Goal: Submit feedback/report problem: Submit feedback/report problem

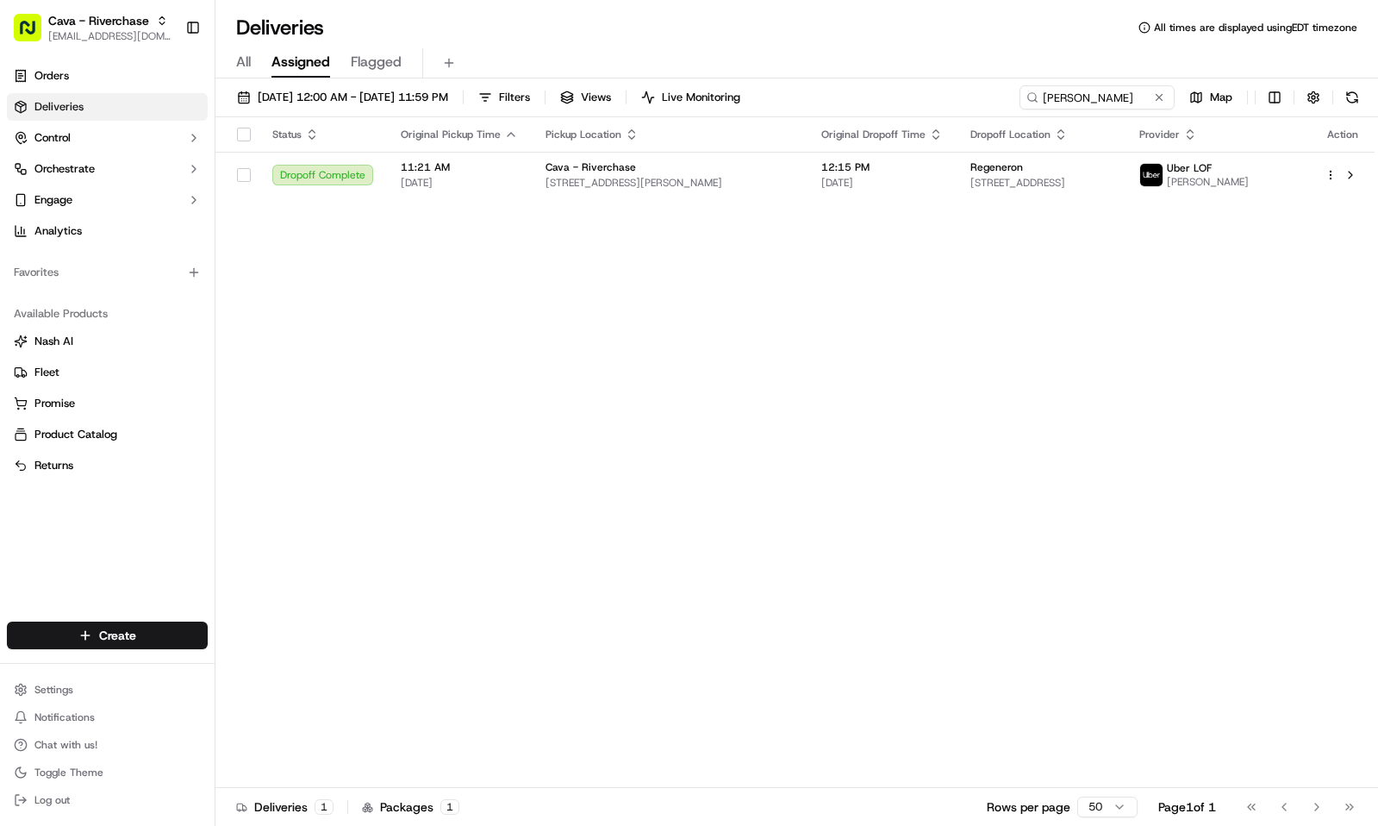
click at [84, 31] on span "[EMAIL_ADDRESS][DOMAIN_NAME]" at bounding box center [109, 36] width 123 height 14
type input "sweet e"
click at [309, 94] on span "Sweet E's Bake Shop" at bounding box center [273, 90] width 106 height 16
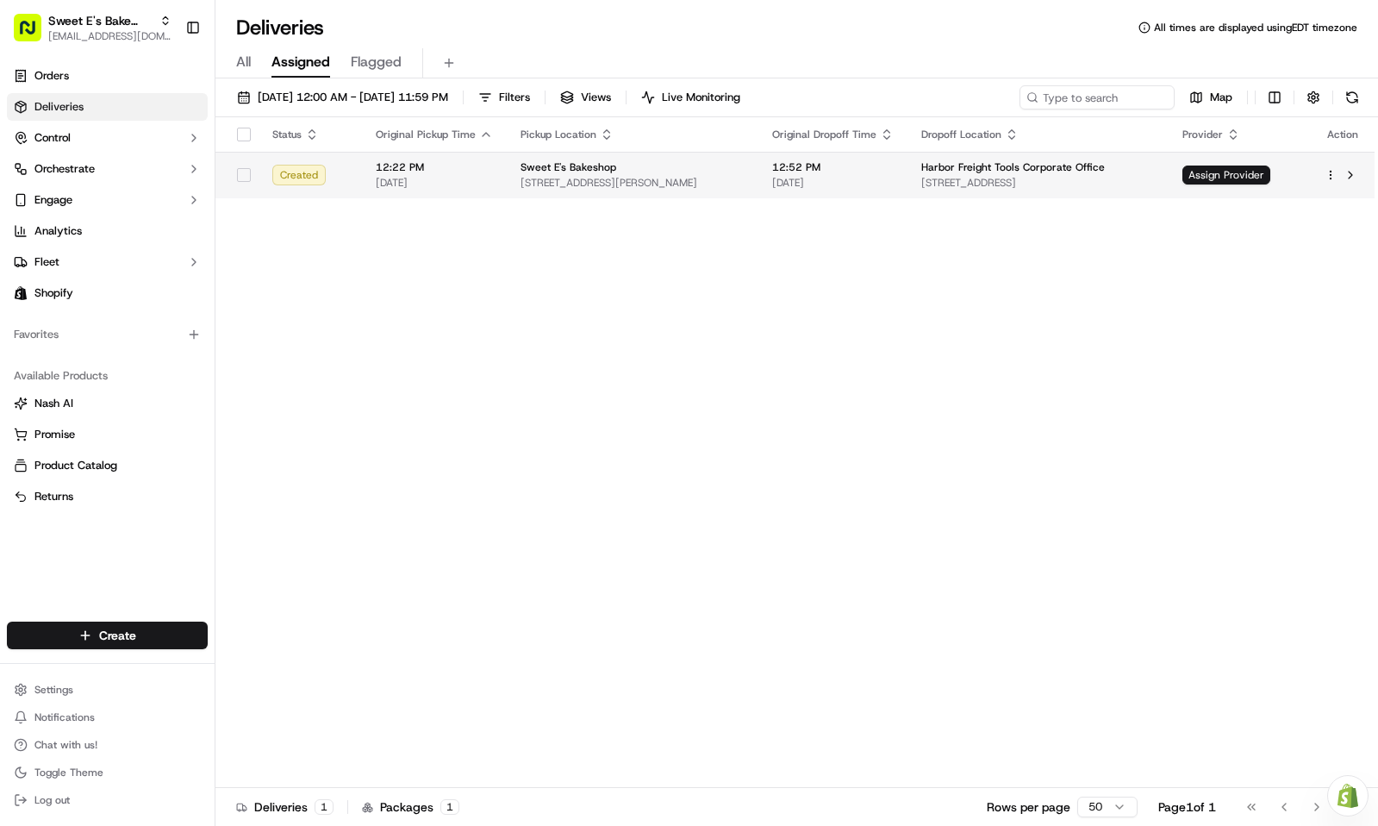
click at [515, 171] on td "Sweet E's Bakeshop 4574 W Adams Blvd, Los Angeles, CA 90016, USA" at bounding box center [633, 175] width 252 height 47
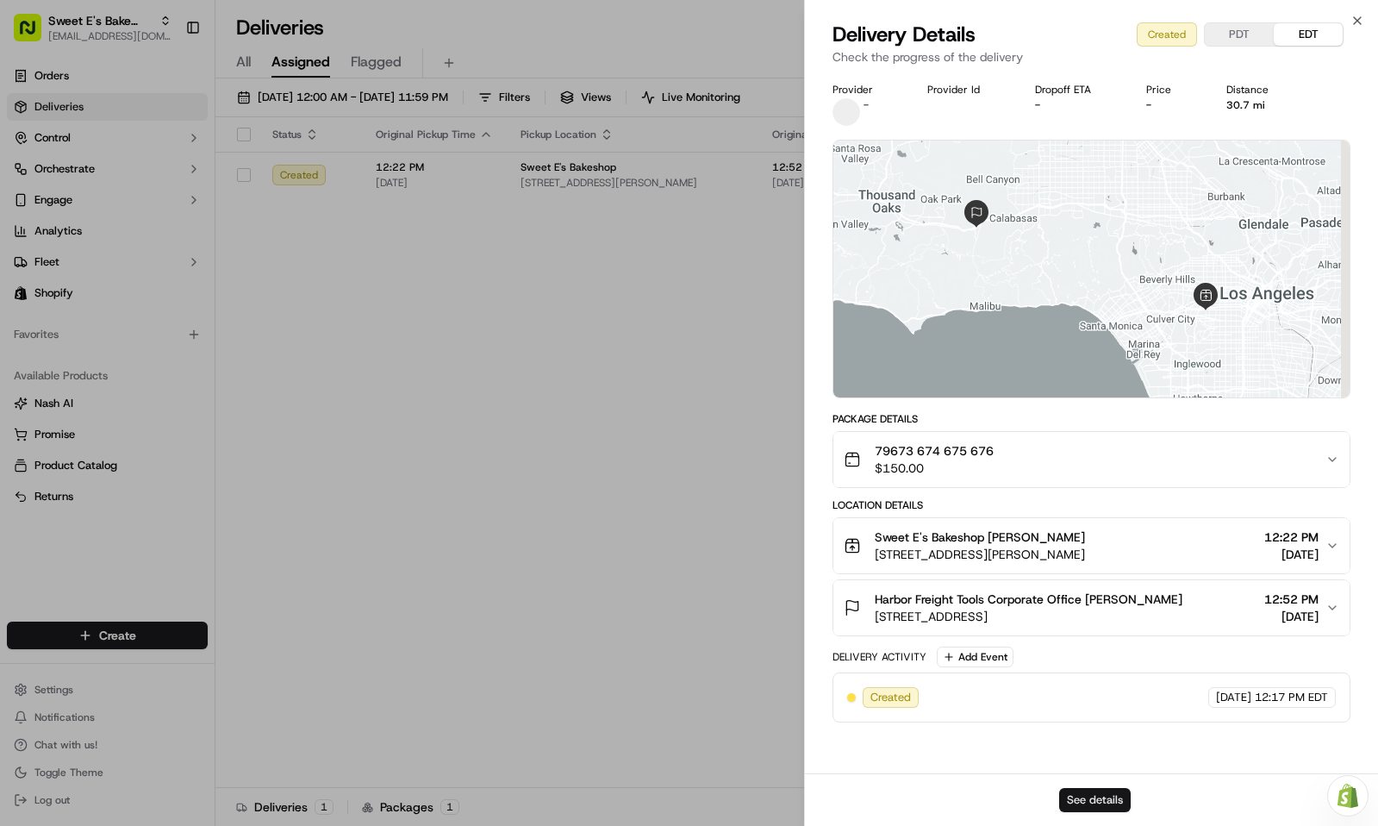
click at [1104, 794] on button "See details" at bounding box center [1095, 800] width 72 height 24
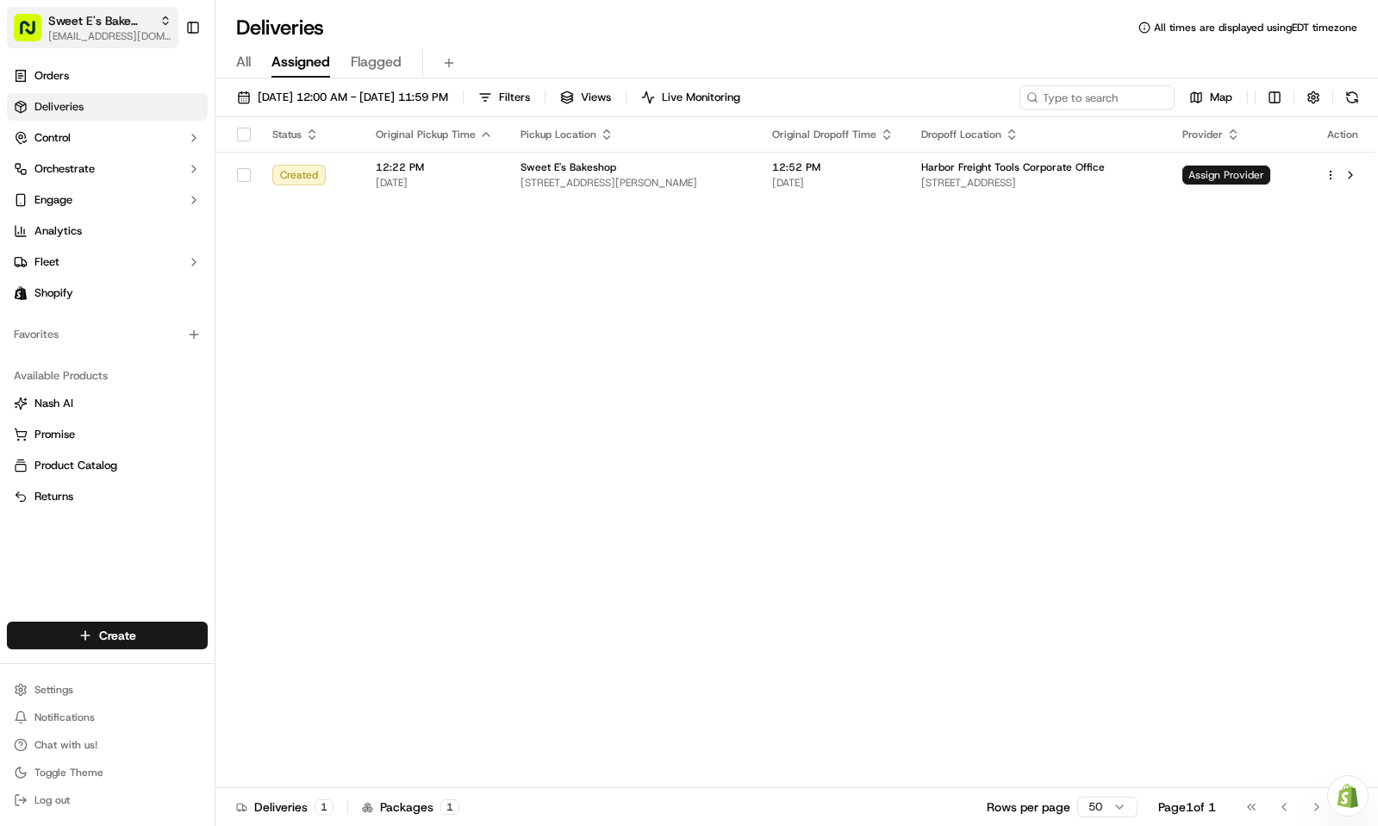
click at [73, 24] on span "Sweet E's Bake Shop" at bounding box center [100, 20] width 104 height 17
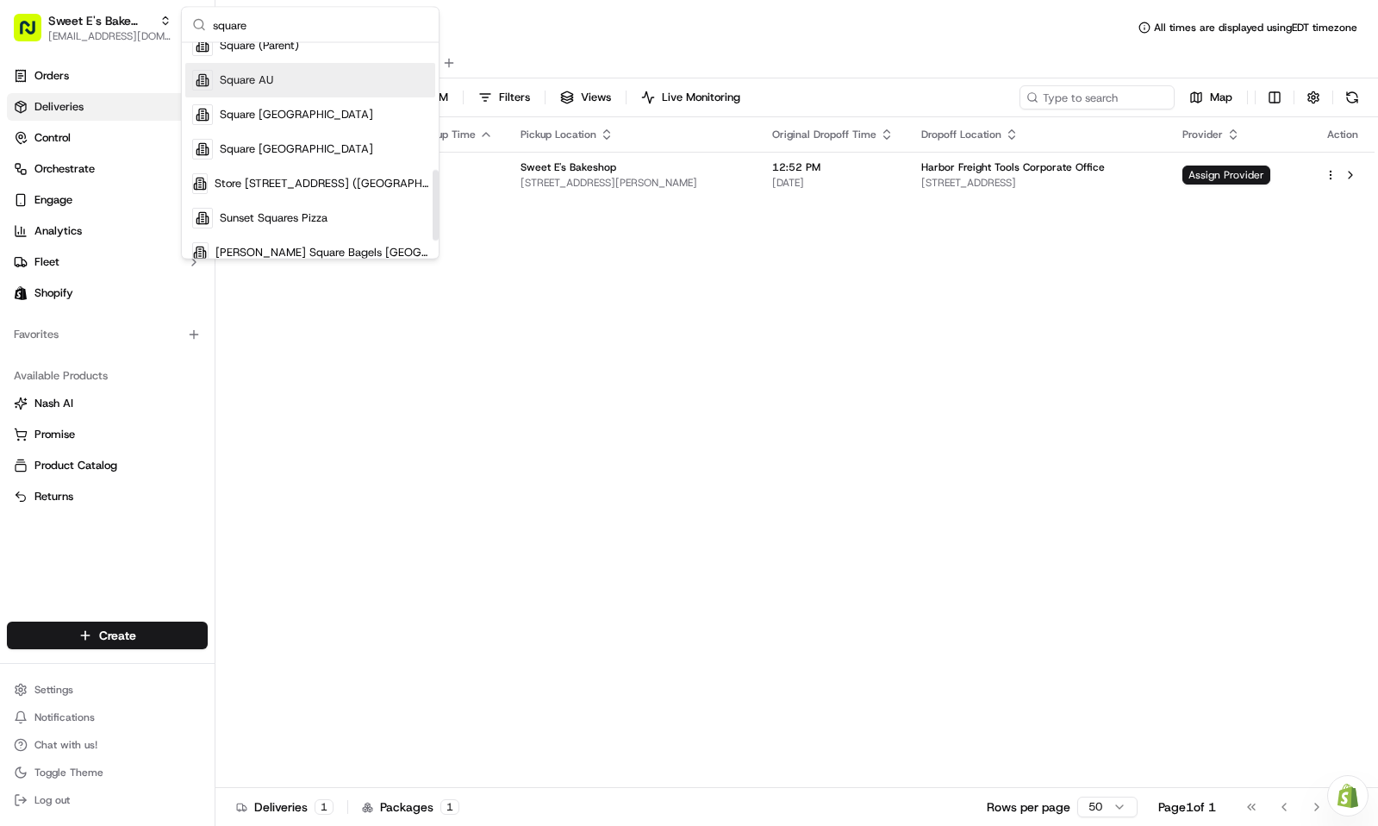
scroll to position [179, 0]
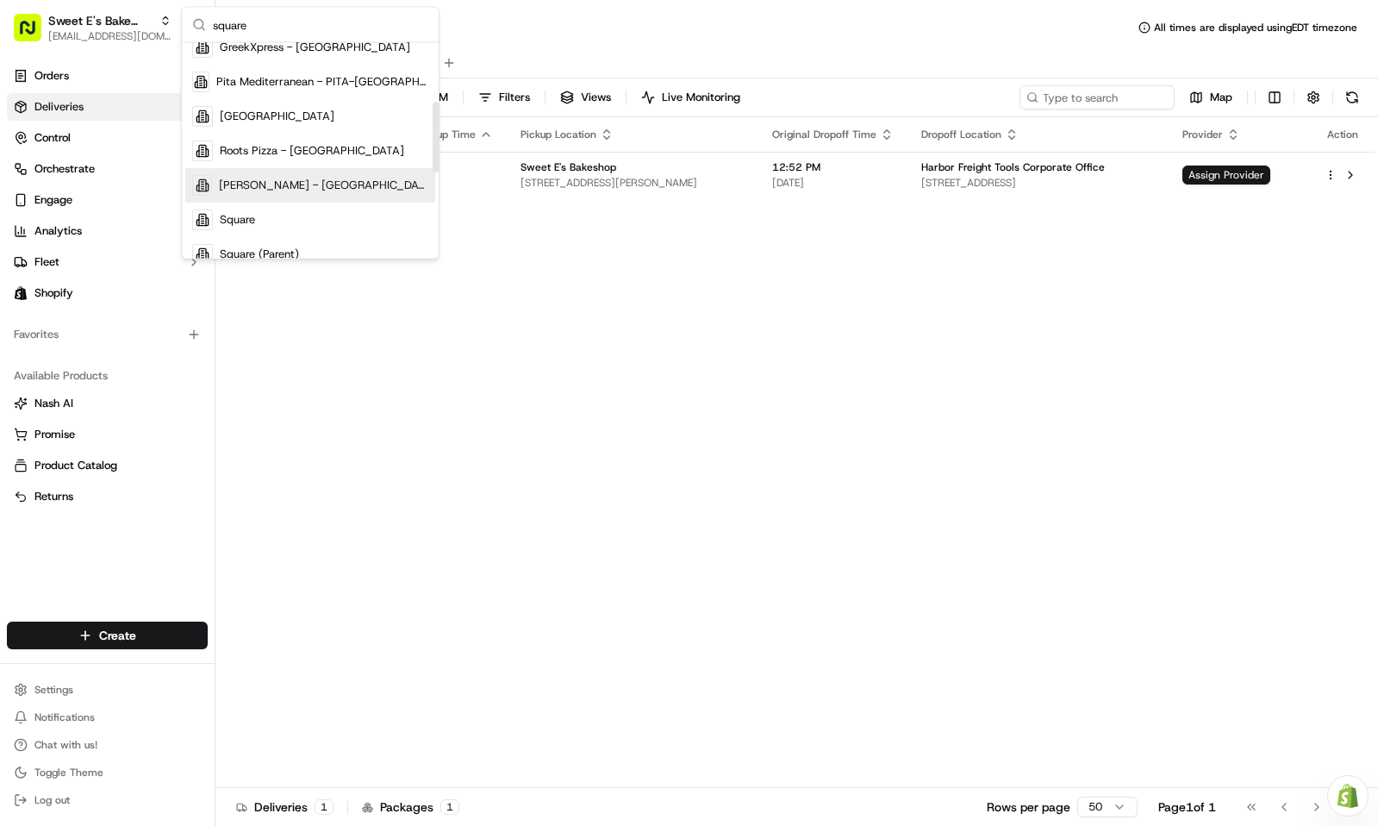
type input "square"
click at [265, 209] on div "Square" at bounding box center [310, 220] width 250 height 34
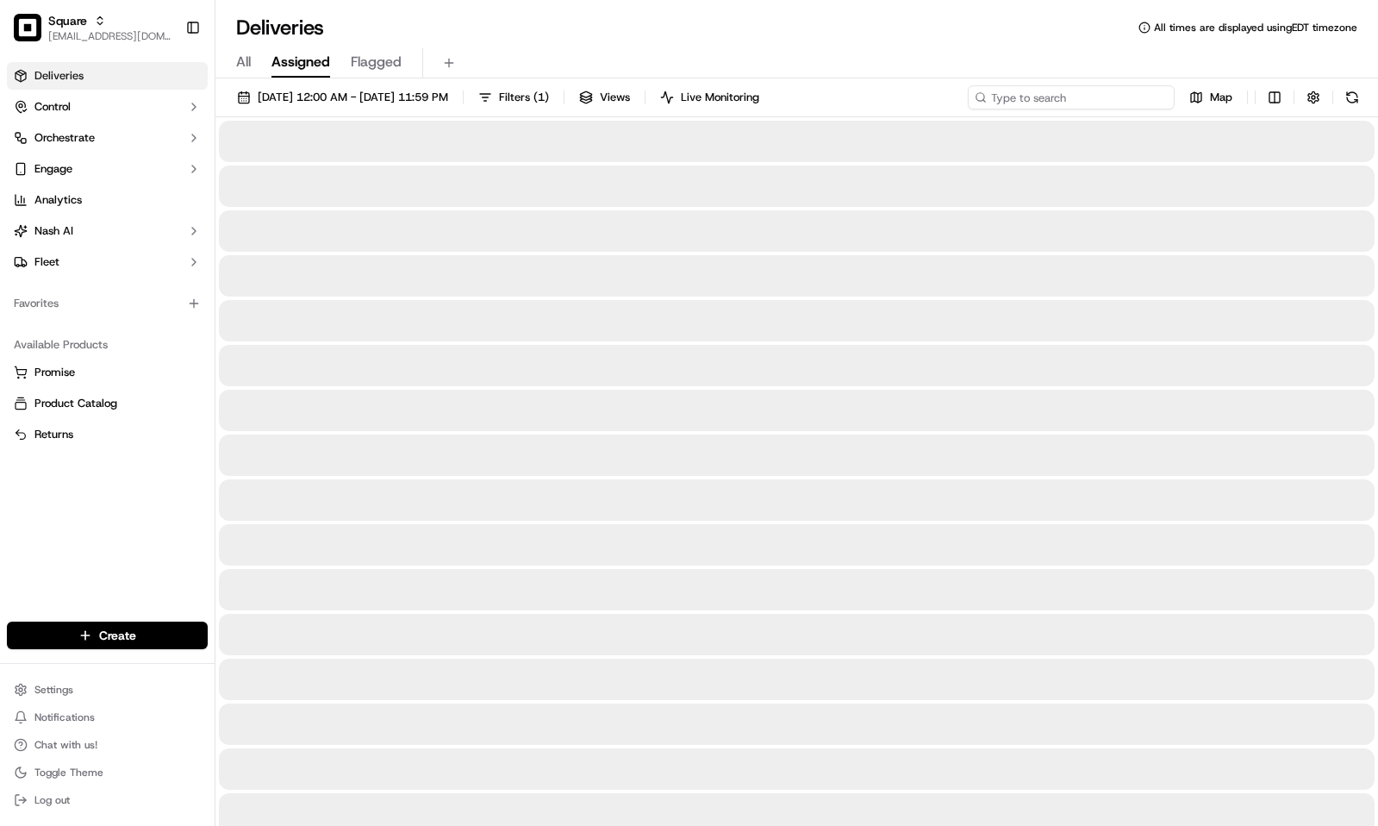
click at [1076, 106] on input at bounding box center [1071, 97] width 207 height 24
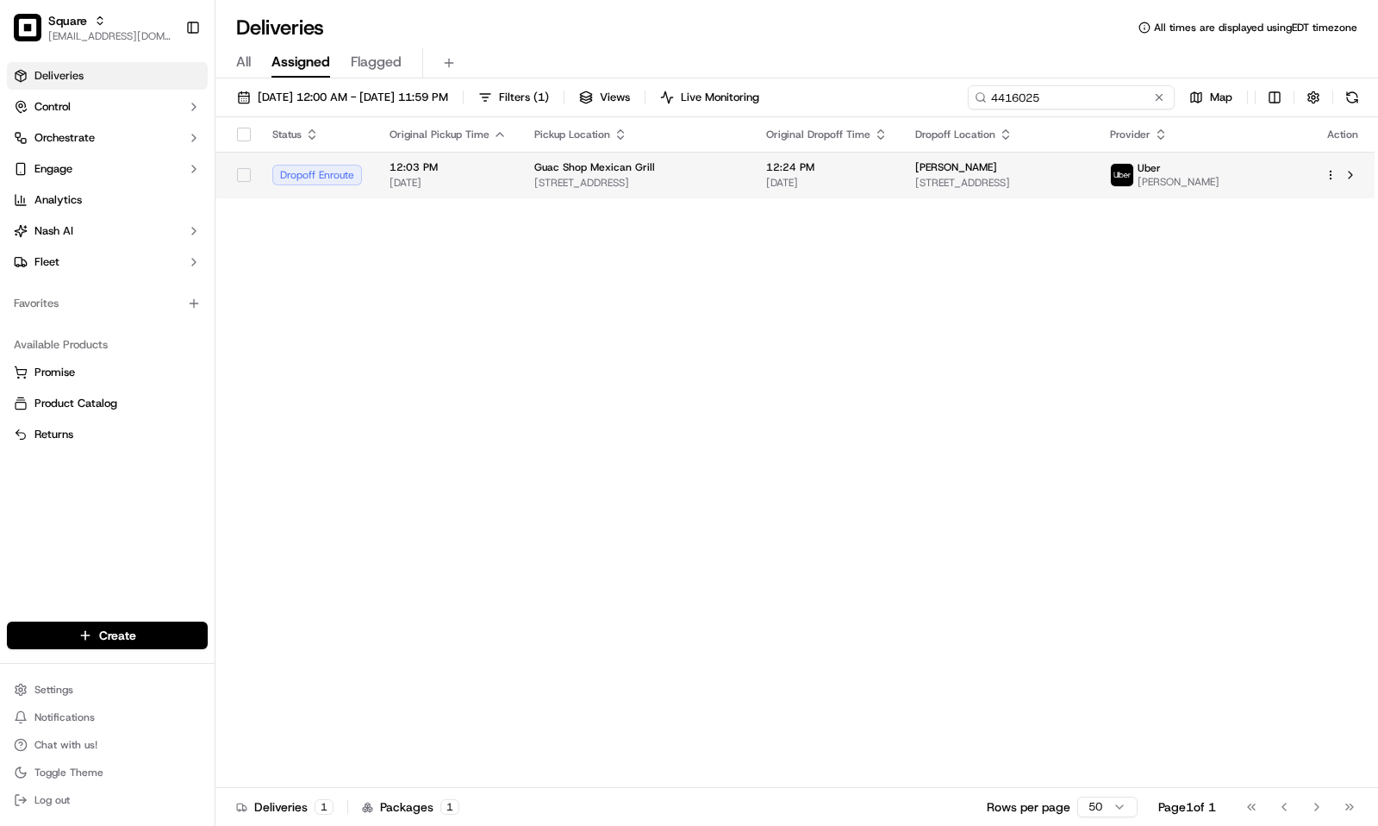
type input "4416025"
click at [684, 179] on span "271-18 Union Tpke, Queens, NY 11040, USA" at bounding box center [636, 183] width 204 height 14
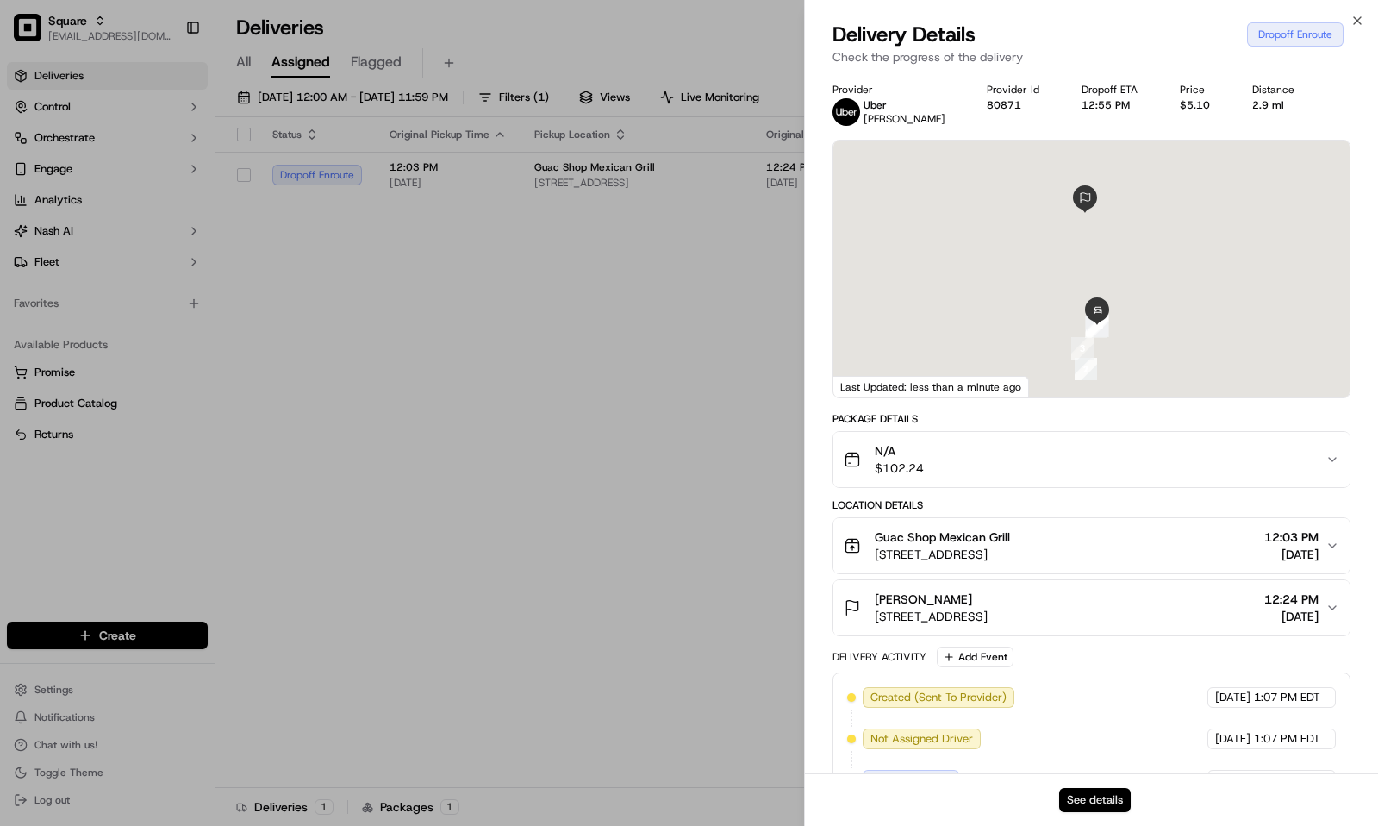
click at [1086, 812] on button "See details" at bounding box center [1095, 800] width 72 height 24
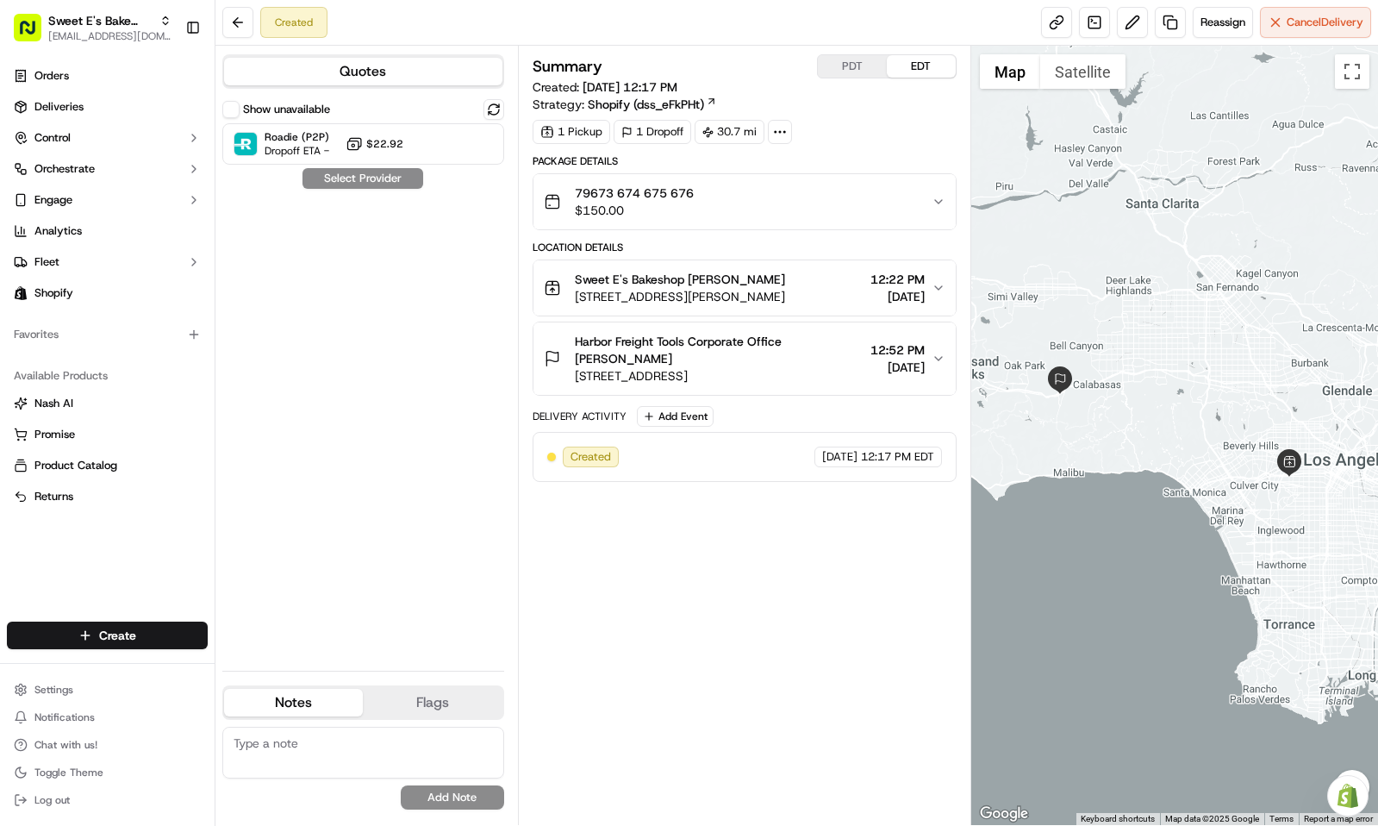
click at [864, 68] on button "PDT" at bounding box center [852, 66] width 69 height 22
click at [933, 68] on button "EDT" at bounding box center [921, 66] width 69 height 22
click at [833, 75] on button "PDT" at bounding box center [852, 66] width 69 height 22
click at [895, 71] on button "EDT" at bounding box center [921, 66] width 69 height 22
click at [861, 66] on button "PDT" at bounding box center [852, 66] width 69 height 22
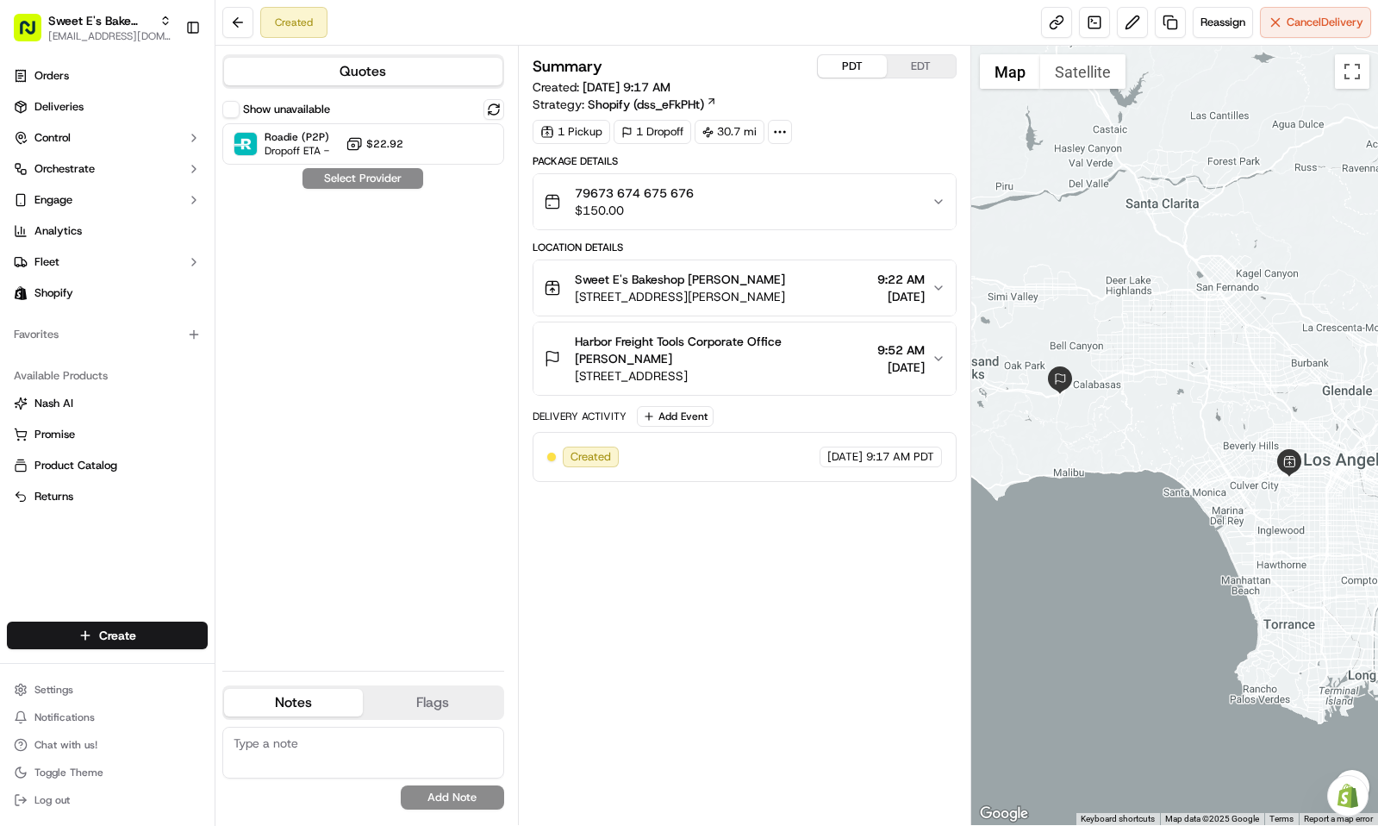
click at [902, 67] on button "EDT" at bounding box center [921, 66] width 69 height 22
click at [785, 300] on span "4574 W Adams Blvd, Los Angeles, CA 90016, USA" at bounding box center [680, 296] width 210 height 17
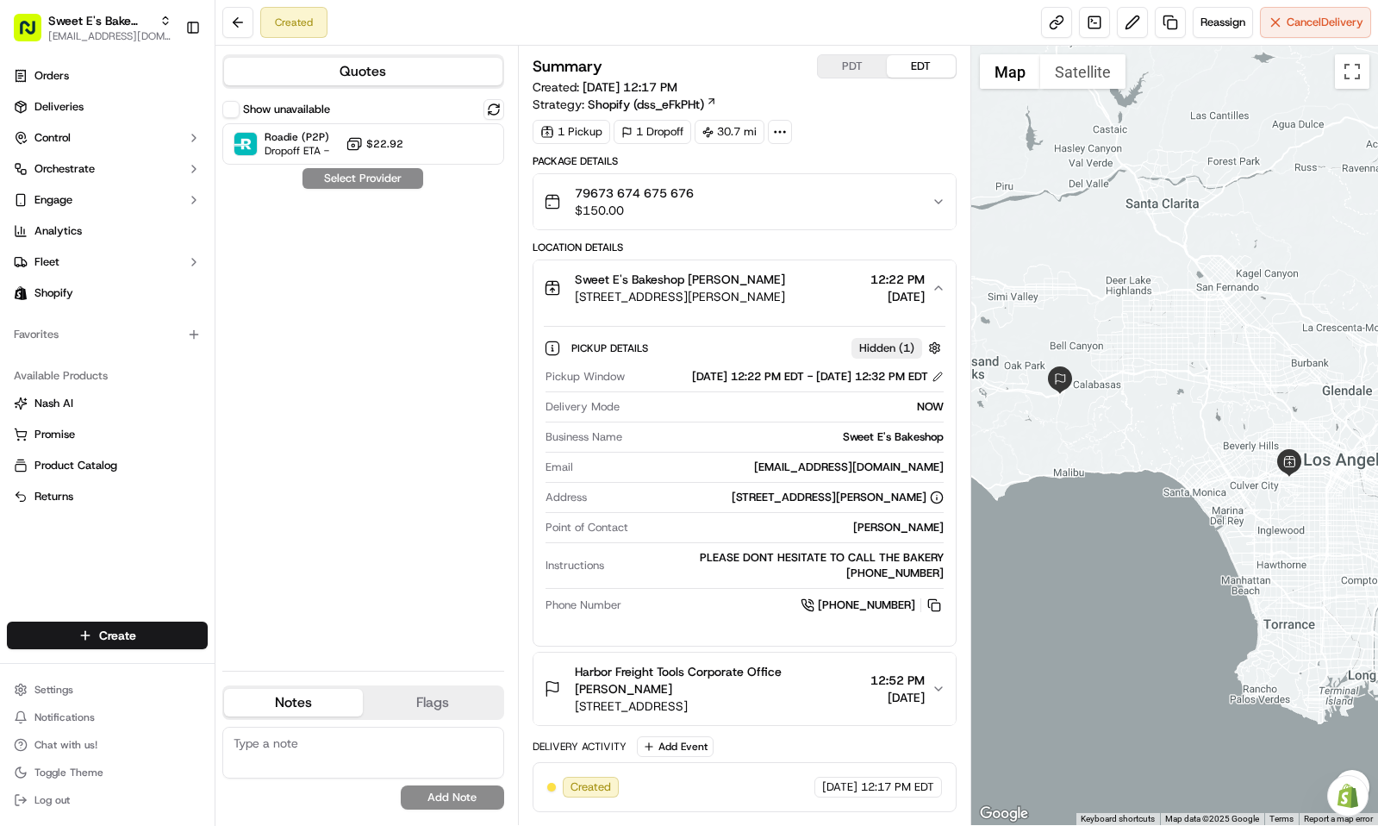
click at [743, 283] on span "Sweet E's Bakeshop Jenny Nicolas" at bounding box center [680, 279] width 210 height 17
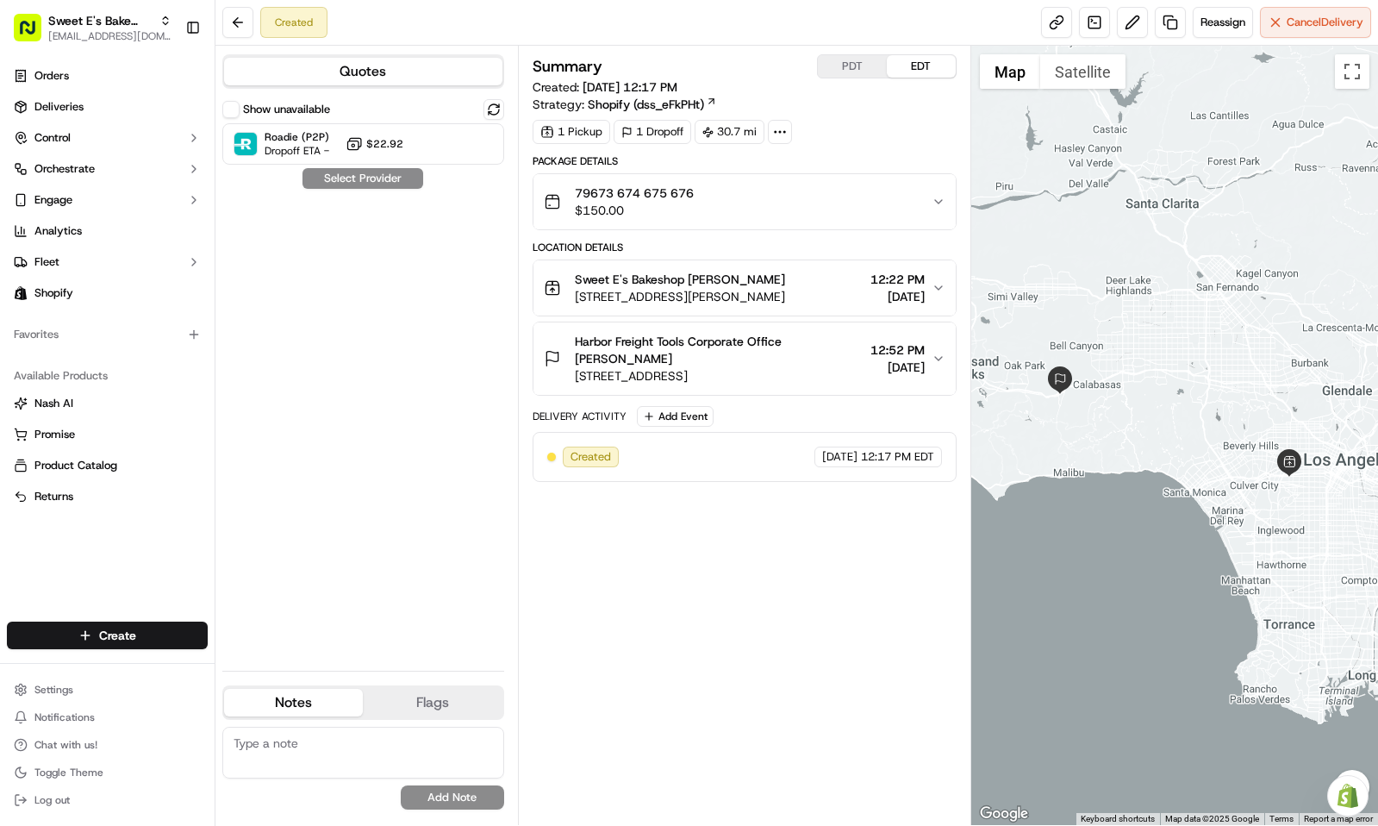
click at [230, 103] on button "Show unavailable" at bounding box center [230, 109] width 17 height 17
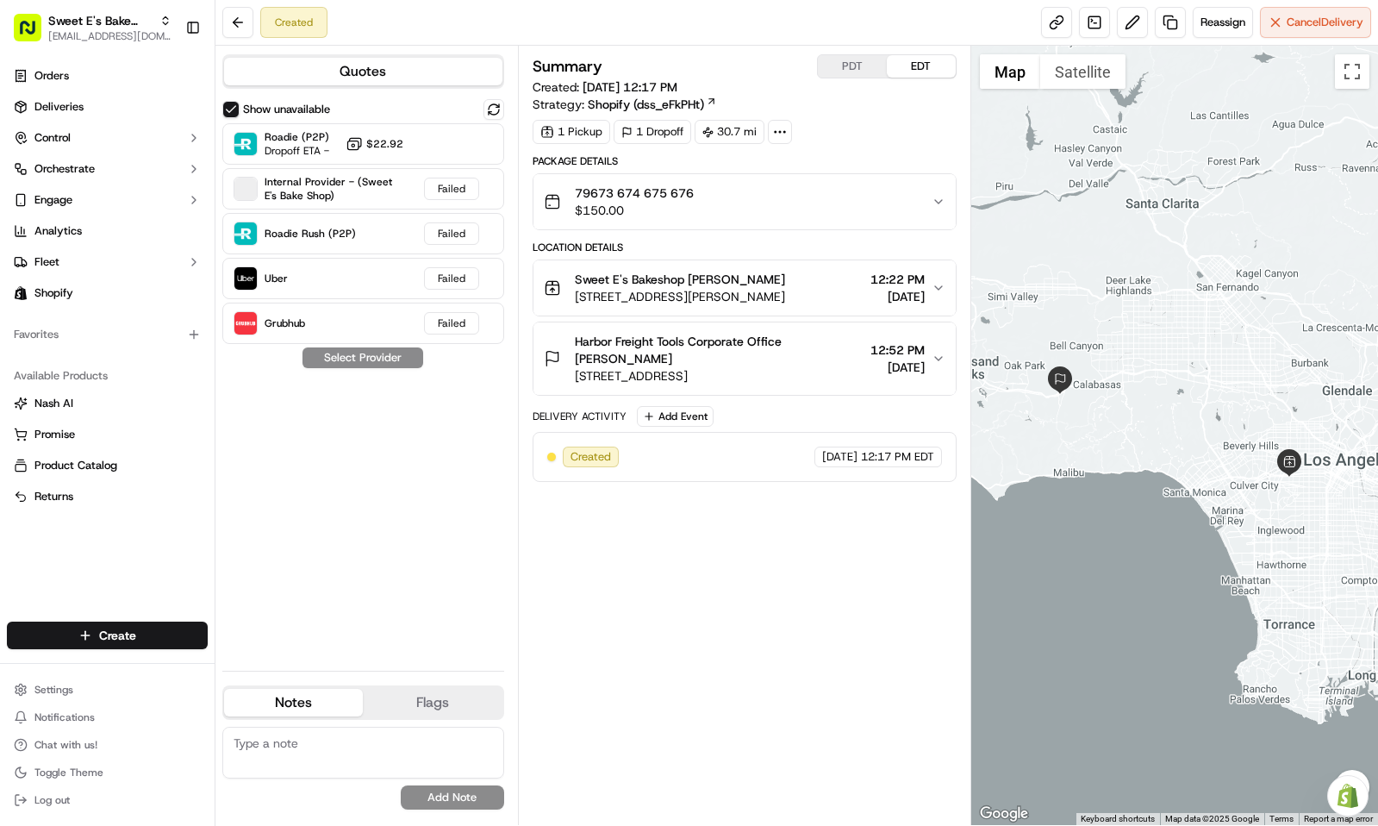
click at [230, 103] on button "Show unavailable" at bounding box center [230, 109] width 17 height 17
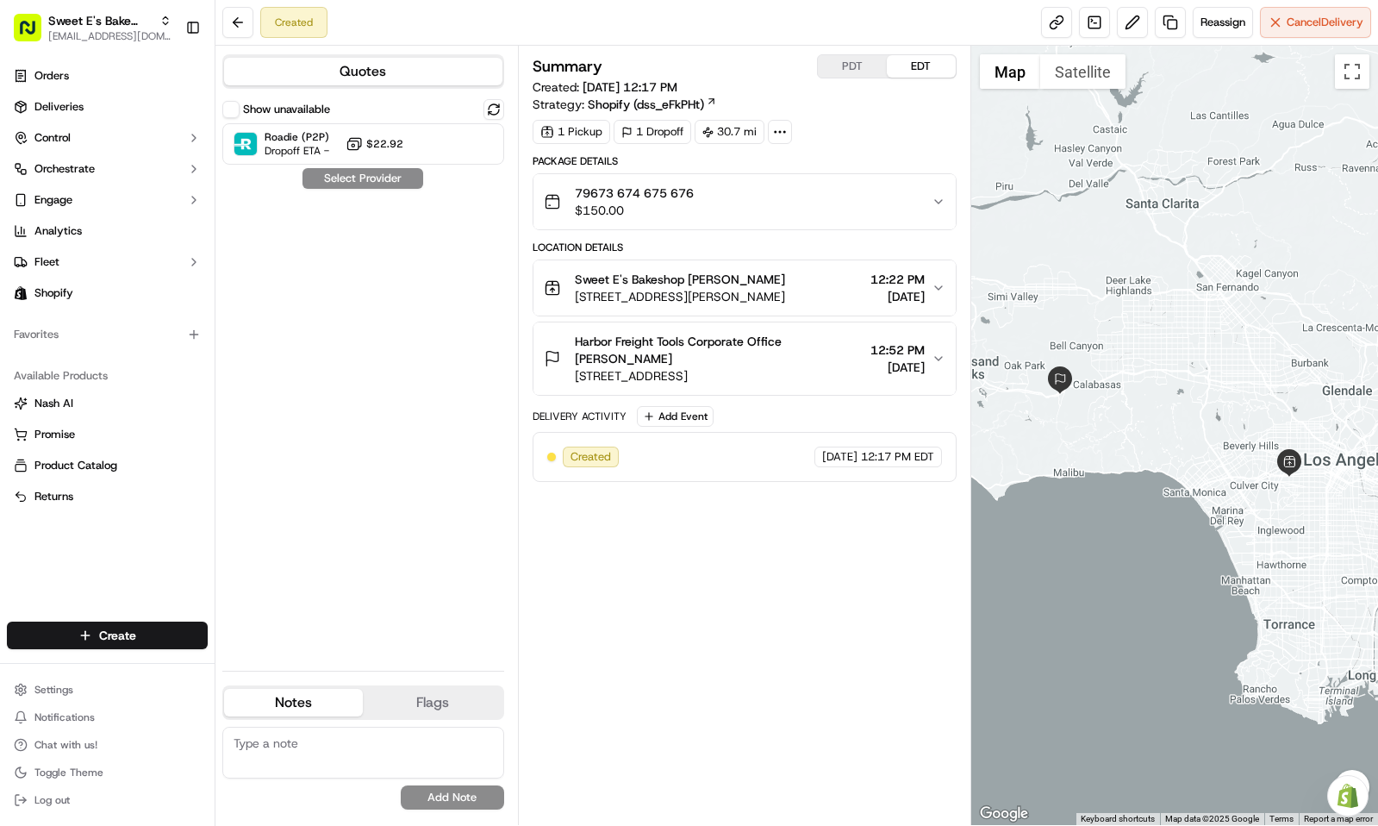
click at [230, 109] on button "Show unavailable" at bounding box center [230, 109] width 17 height 17
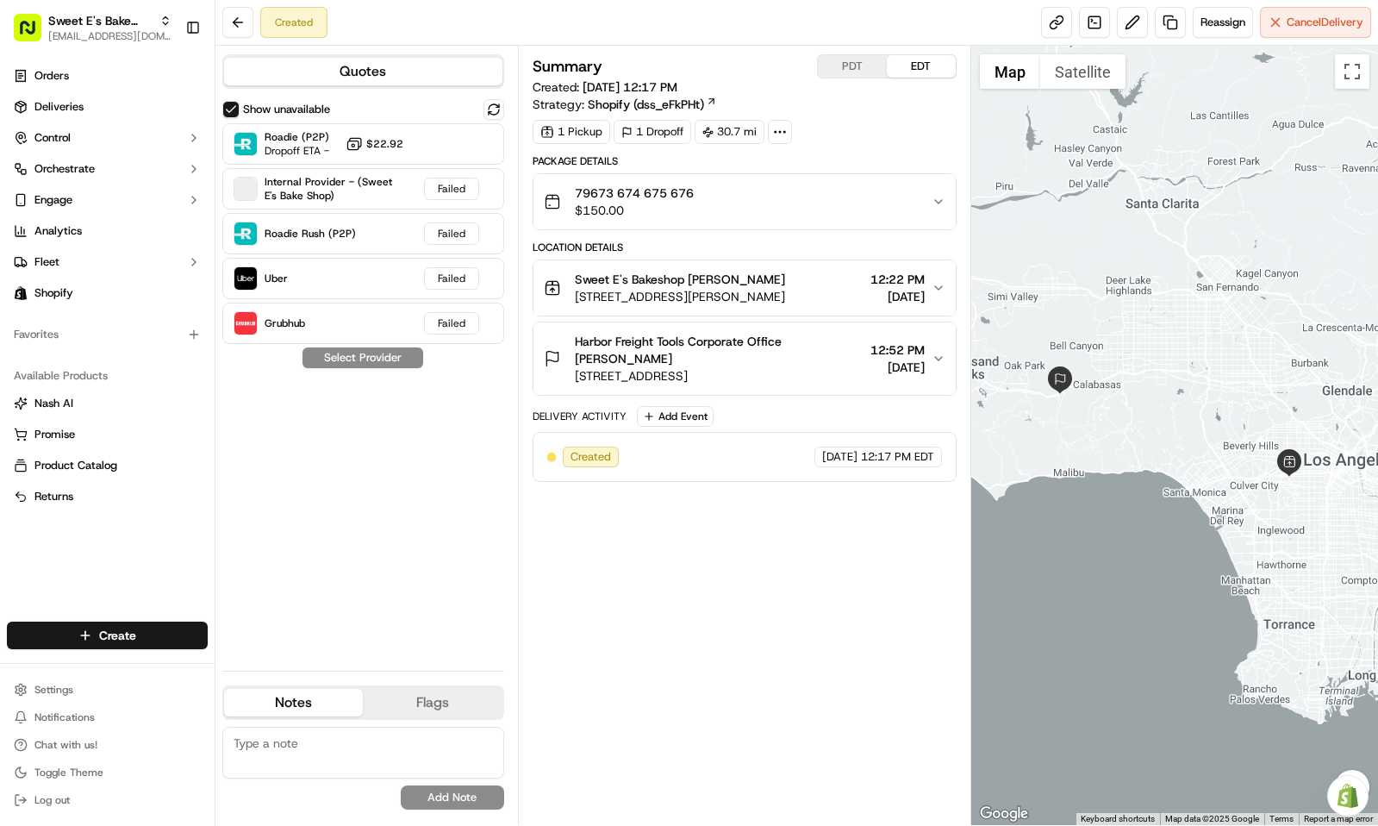
click at [417, 434] on div "Show unavailable Roadie (P2P) Dropoff ETA - $22.92 Internal Provider - (Sweet E…" at bounding box center [363, 378] width 282 height 558
click at [225, 111] on button "Show unavailable" at bounding box center [230, 109] width 17 height 17
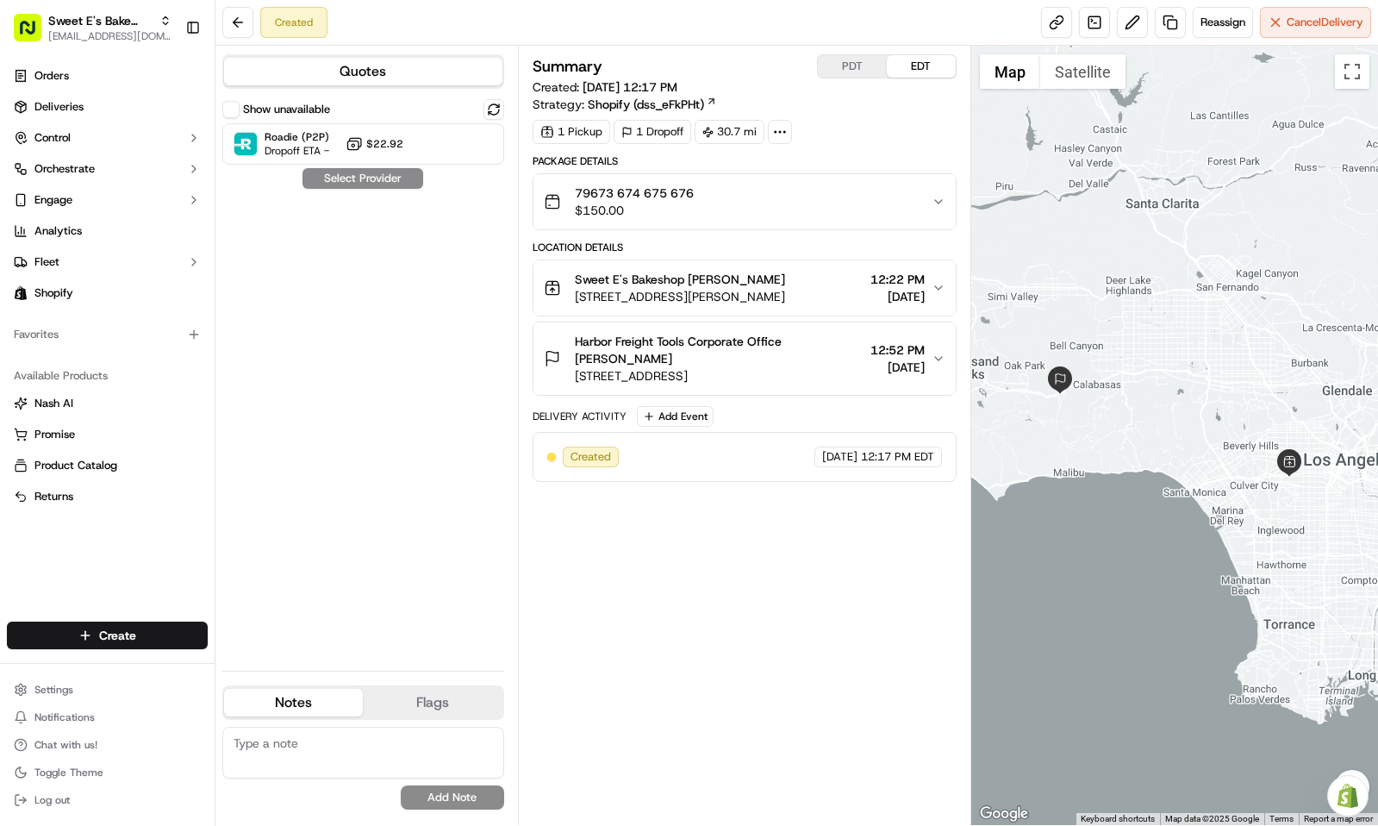
click at [729, 577] on div "Summary PDT EDT Created: 09/16/2025 12:17 PM Strategy: Shopify (dss_eFkPHt) 1 P…" at bounding box center [745, 435] width 424 height 762
click at [785, 303] on span "[STREET_ADDRESS][PERSON_NAME]" at bounding box center [680, 296] width 210 height 17
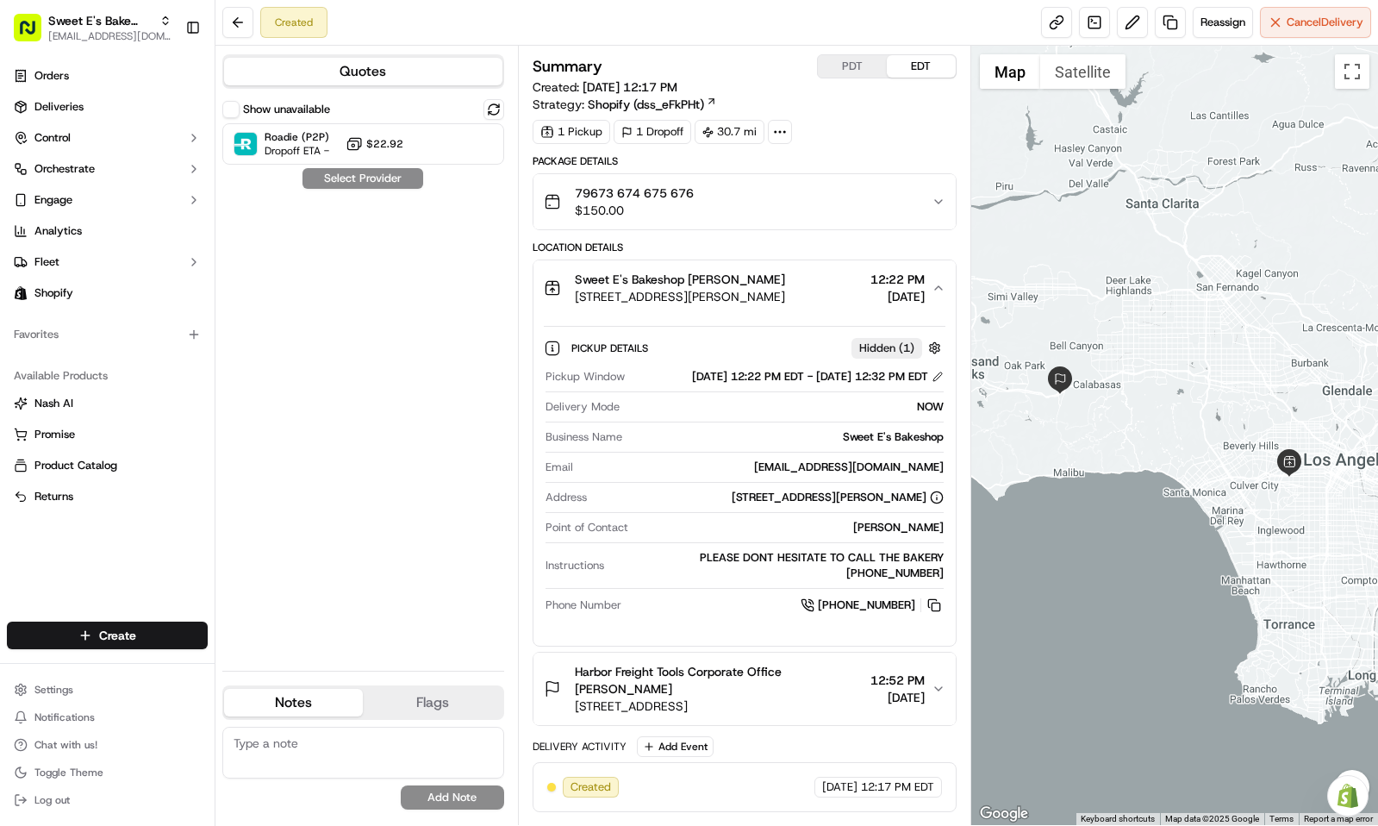
drag, startPoint x: 854, startPoint y: 279, endPoint x: 939, endPoint y: 284, distance: 84.6
click at [939, 284] on button "Sweet E's Bakeshop Jenny Nicolas 4574 W Adams Blvd, Los Angeles, CA 90016, USA …" at bounding box center [745, 287] width 422 height 55
click at [937, 283] on button "Sweet E's Bakeshop Jenny Nicolas 4574 W Adams Blvd, Los Angeles, CA 90016, USA …" at bounding box center [745, 287] width 422 height 55
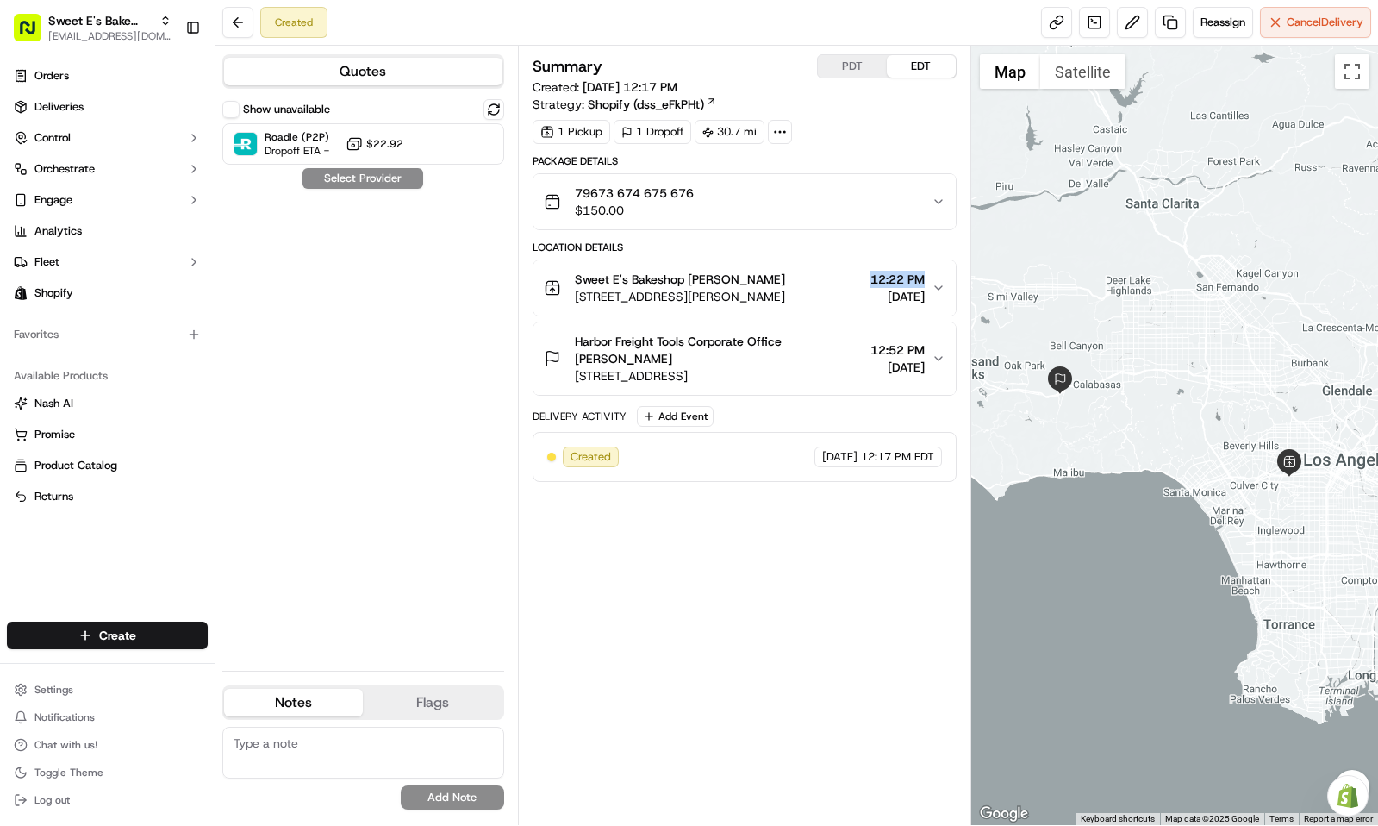
drag, startPoint x: 853, startPoint y: 275, endPoint x: 927, endPoint y: 283, distance: 73.7
click at [927, 283] on div "Sweet E's Bakeshop Jenny Nicolas 4574 W Adams Blvd, Los Angeles, CA 90016, USA …" at bounding box center [738, 288] width 388 height 34
copy span "12:22 PM"
click at [848, 365] on div "Harbor Freight Tools Corporate Office Edward Renwick 26677 Agoura Rd, Calabasas…" at bounding box center [738, 359] width 388 height 52
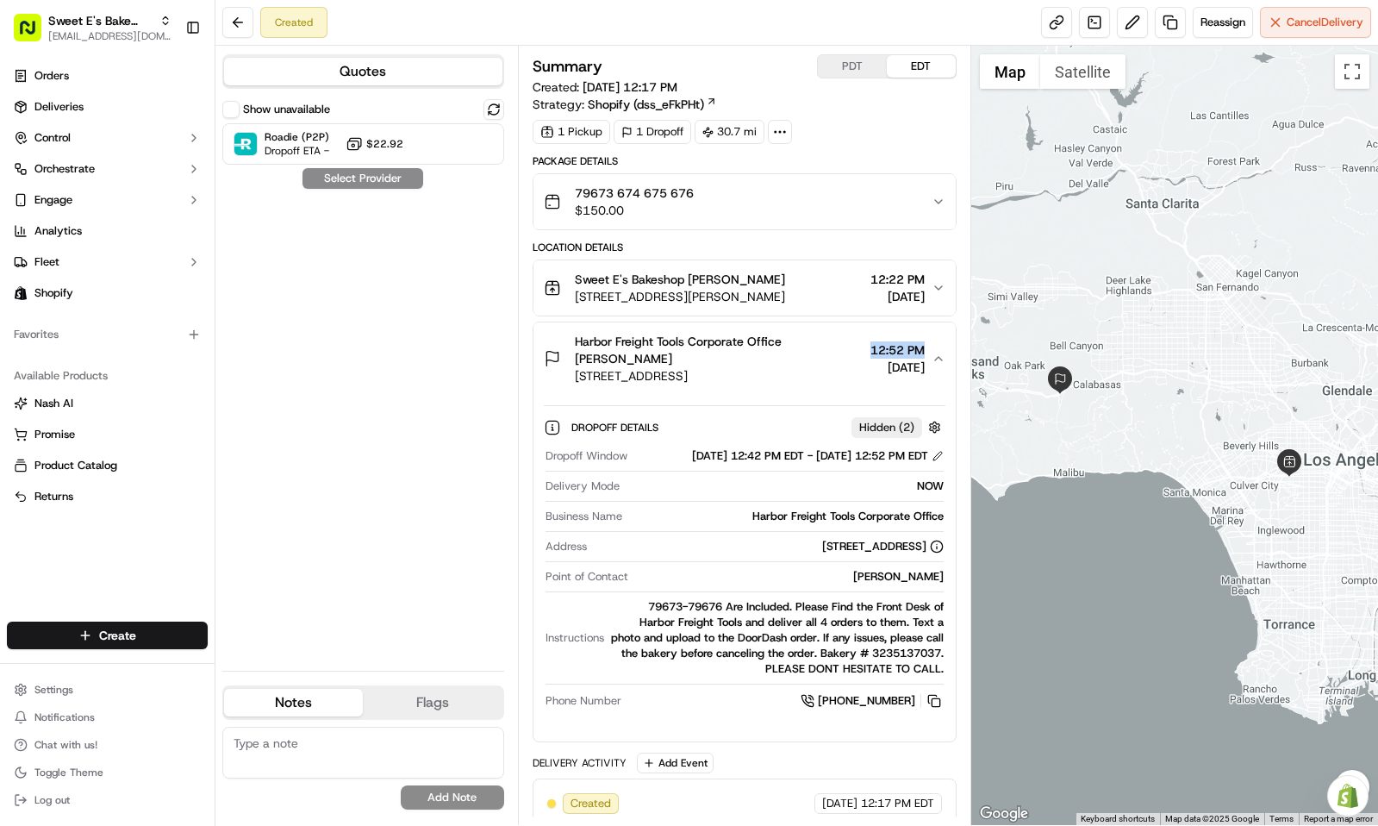
drag, startPoint x: 857, startPoint y: 346, endPoint x: 934, endPoint y: 340, distance: 77.9
click at [934, 340] on button "Harbor Freight Tools Corporate Office Edward Renwick 26677 Agoura Rd, Calabasas…" at bounding box center [745, 358] width 422 height 72
click at [234, 106] on button "Show unavailable" at bounding box center [230, 109] width 17 height 17
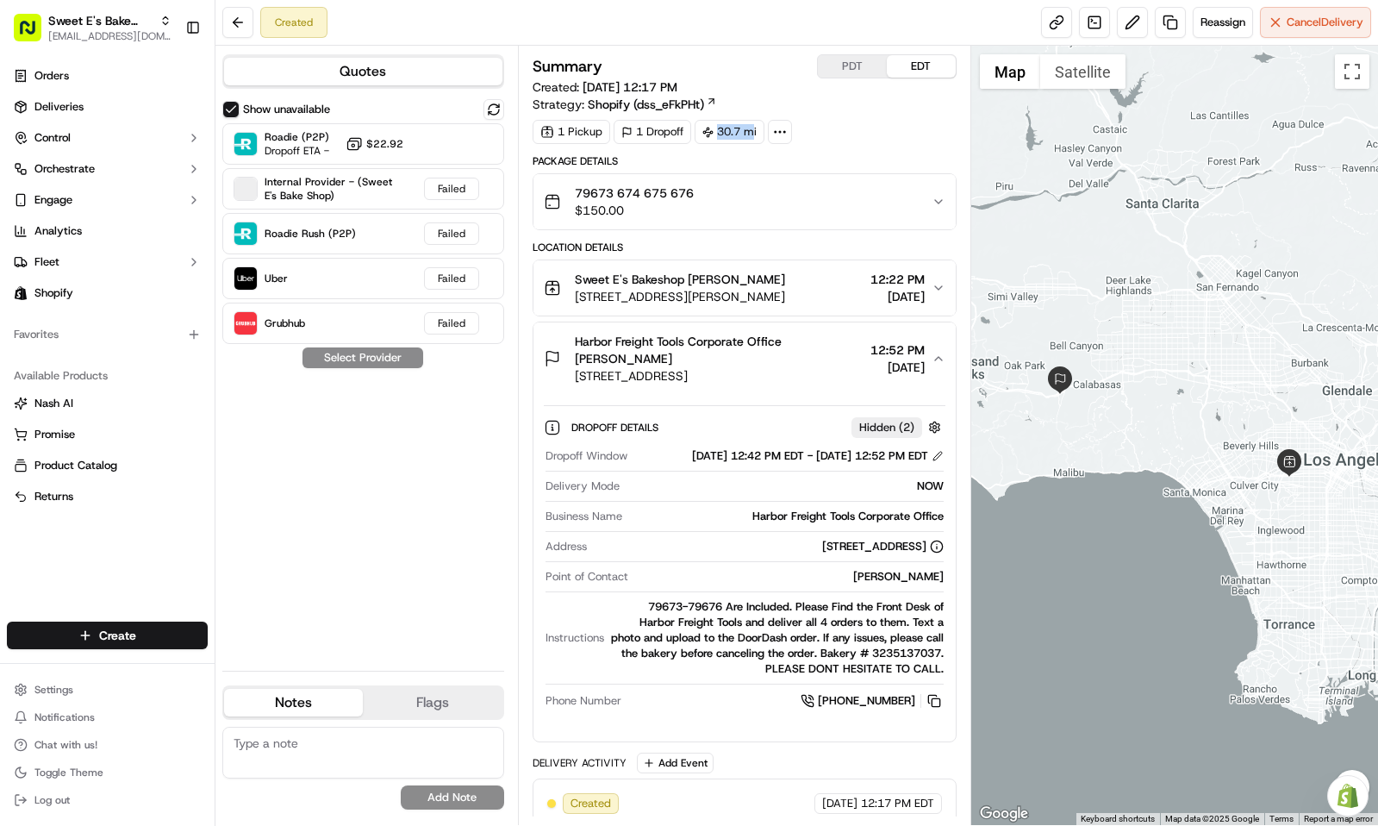
drag, startPoint x: 722, startPoint y: 127, endPoint x: 755, endPoint y: 128, distance: 32.8
click at [755, 128] on div "30.7 mi" at bounding box center [730, 132] width 70 height 24
copy div "30.7 m"
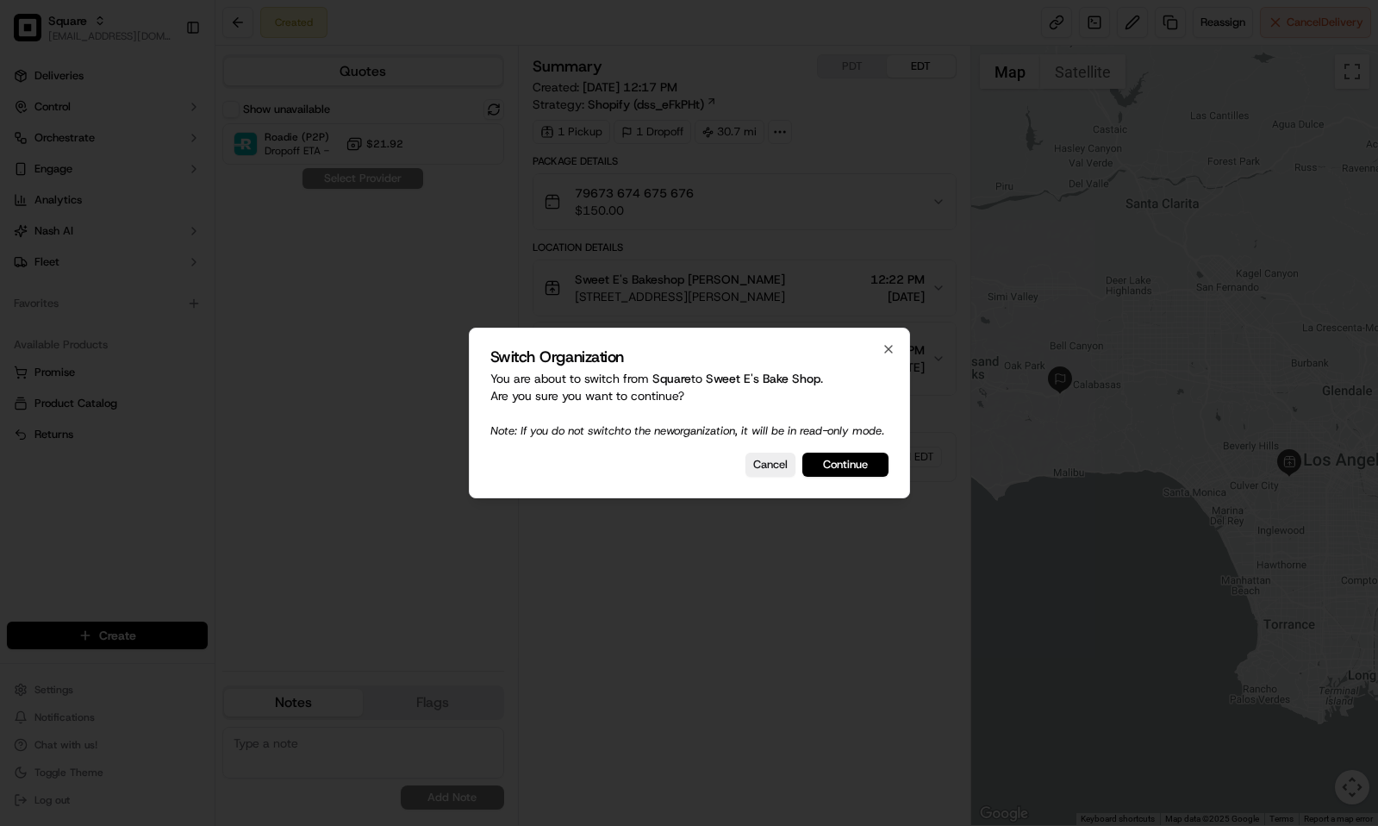
drag, startPoint x: 825, startPoint y: 471, endPoint x: 548, endPoint y: 181, distance: 400.5
click at [825, 471] on button "Continue" at bounding box center [845, 465] width 86 height 24
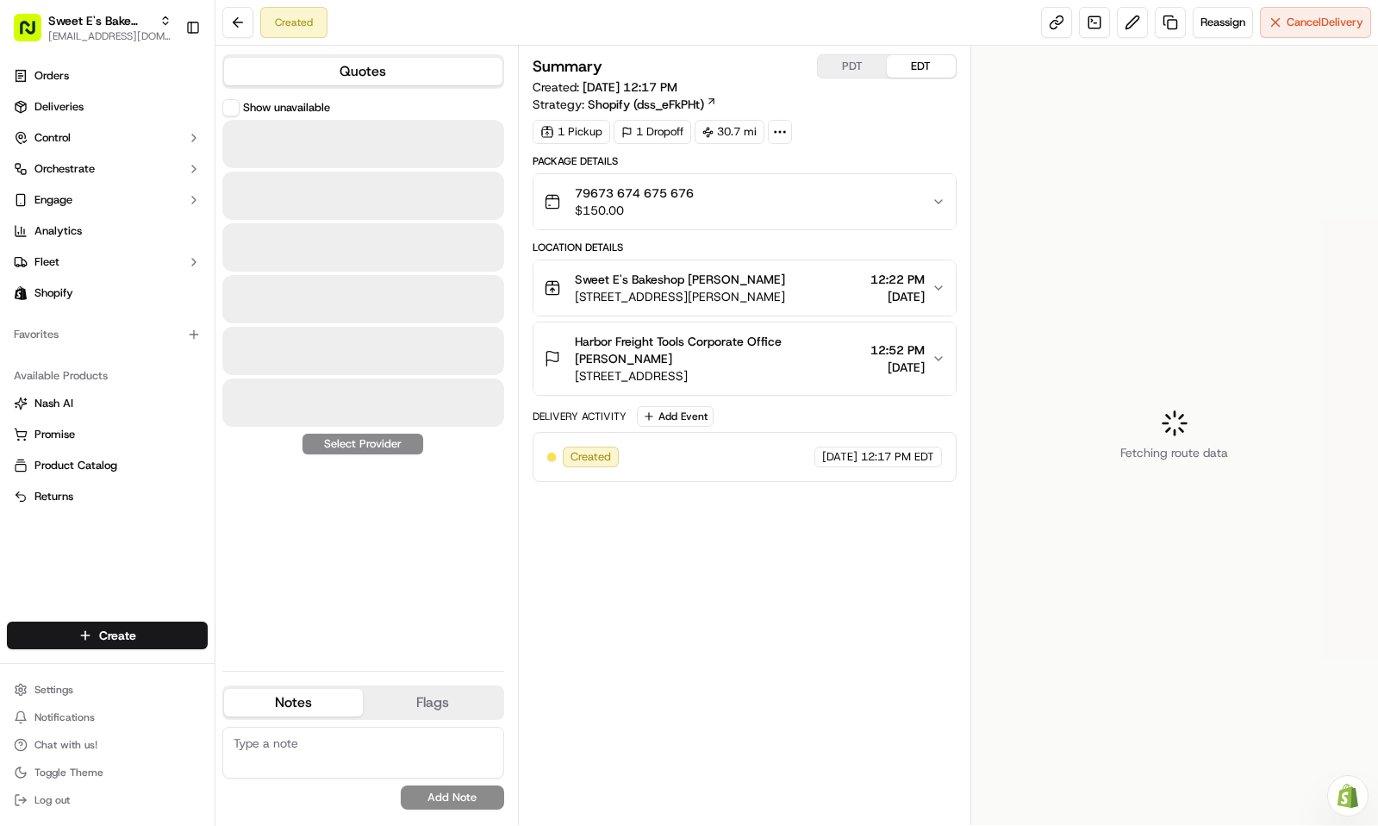
click at [685, 557] on div "Summary PDT EDT Created: 09/16/2025 12:17 PM Strategy: Shopify (dss_eFkPHt) 1 P…" at bounding box center [745, 435] width 424 height 762
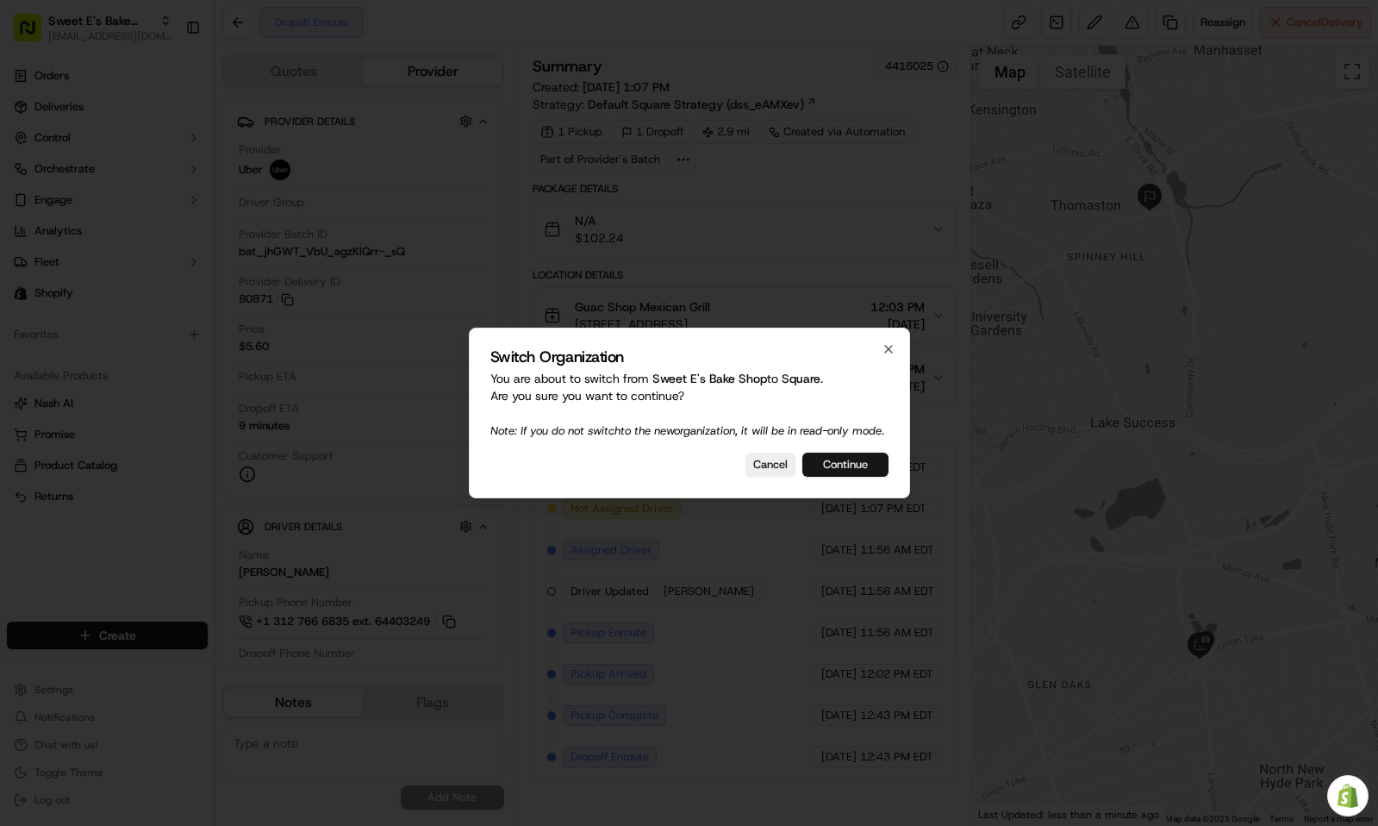
click at [823, 468] on button "Continue" at bounding box center [845, 465] width 86 height 24
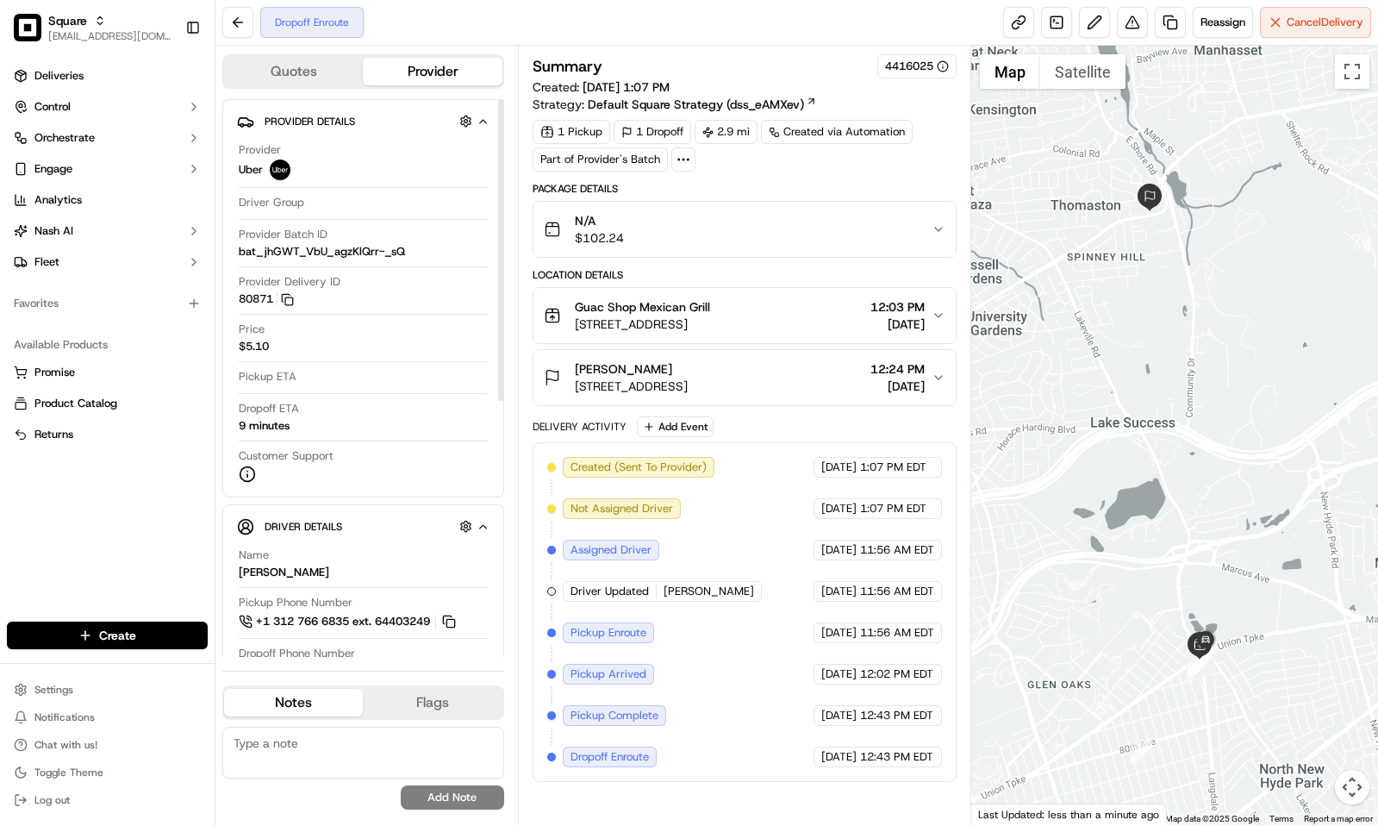
click at [300, 769] on textarea at bounding box center [363, 753] width 282 height 52
paste textarea "Caller Information: Reason for Call: Resolution:"
click at [380, 740] on textarea "Caller Information: Reason for Call: Resolution:" at bounding box center [363, 753] width 282 height 52
type textarea "Caller Information: Merchant Reason for Call: Wanted to check the driver's ETA …"
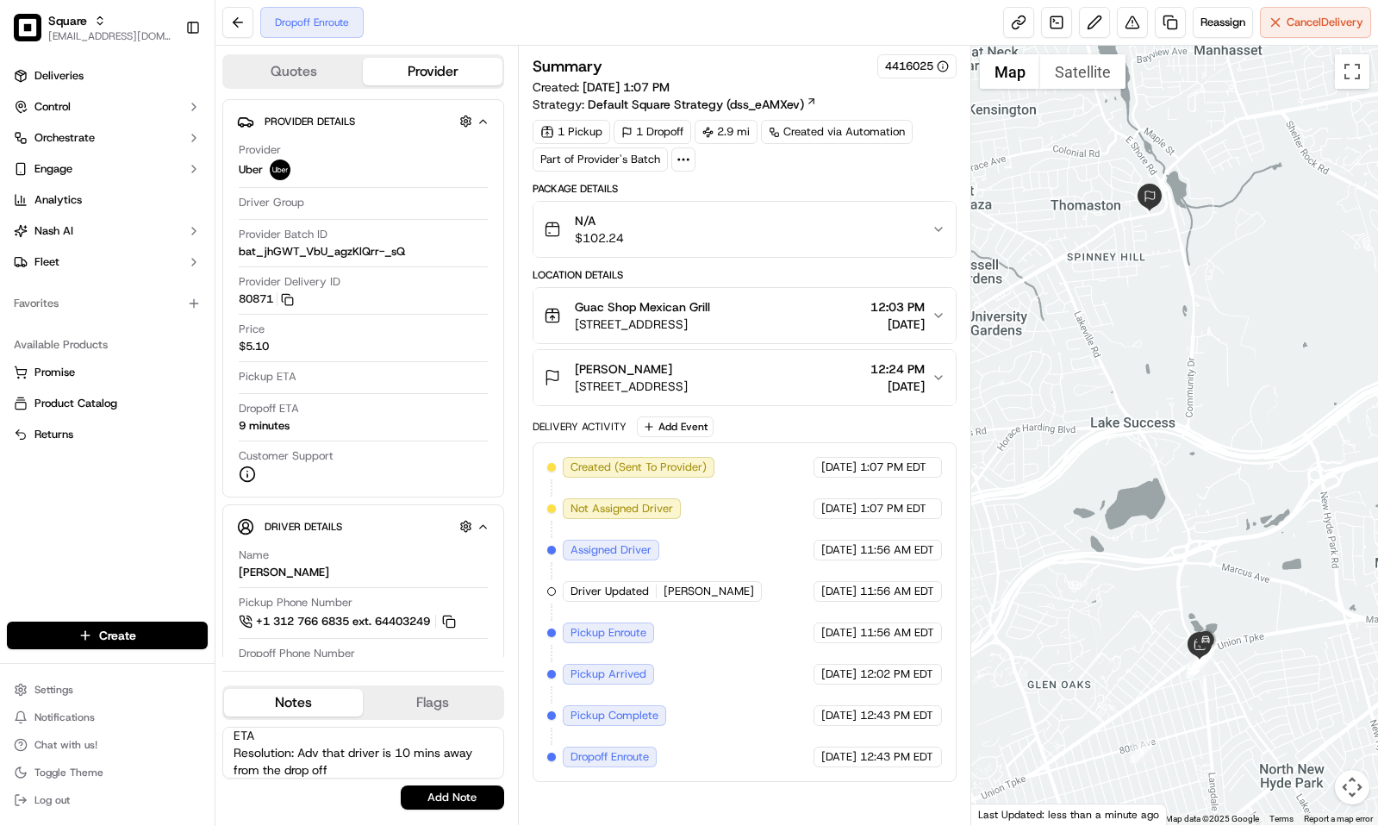
drag, startPoint x: 478, startPoint y: 787, endPoint x: 471, endPoint y: 774, distance: 14.7
click at [476, 787] on button "Add Note" at bounding box center [452, 797] width 103 height 24
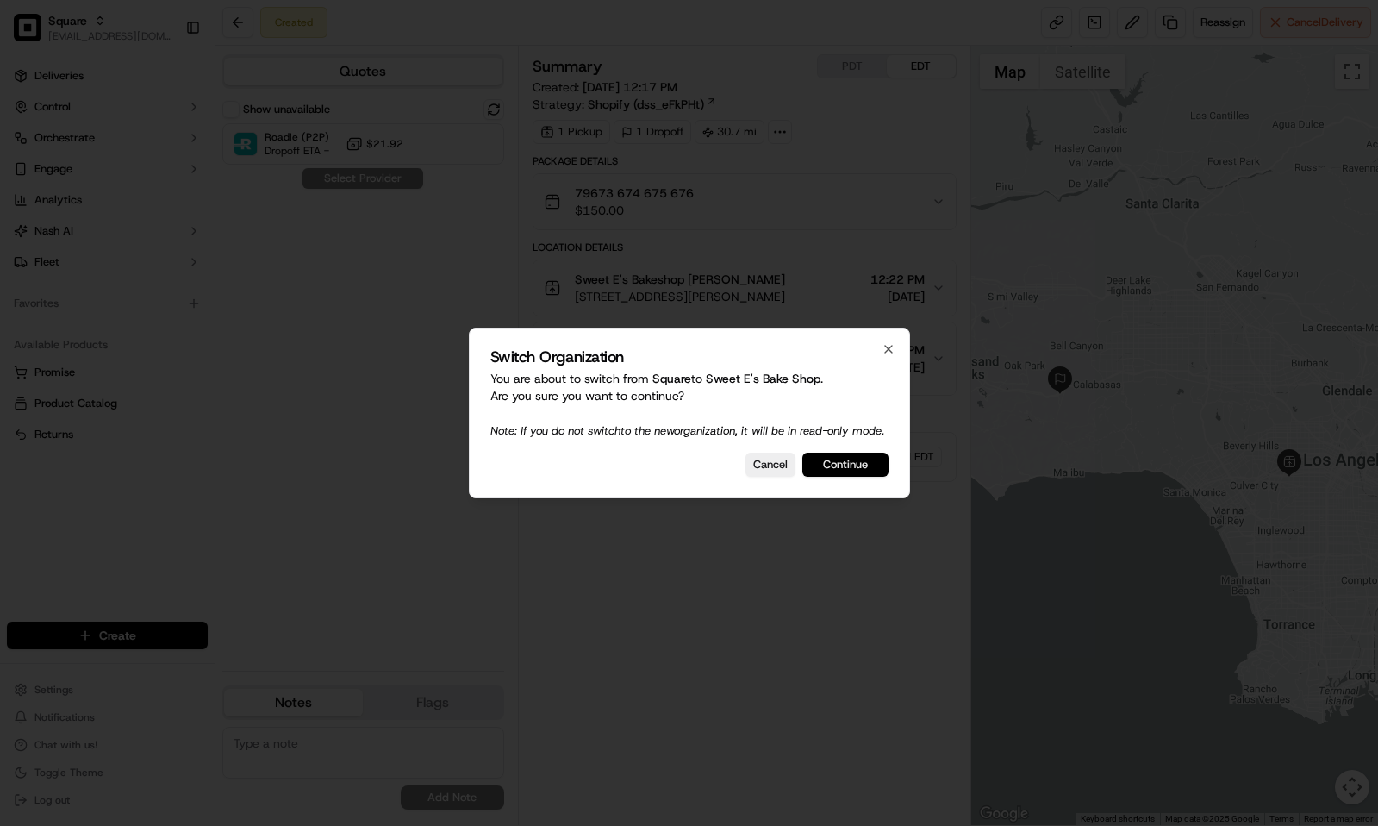
click at [858, 473] on button "Continue" at bounding box center [845, 465] width 86 height 24
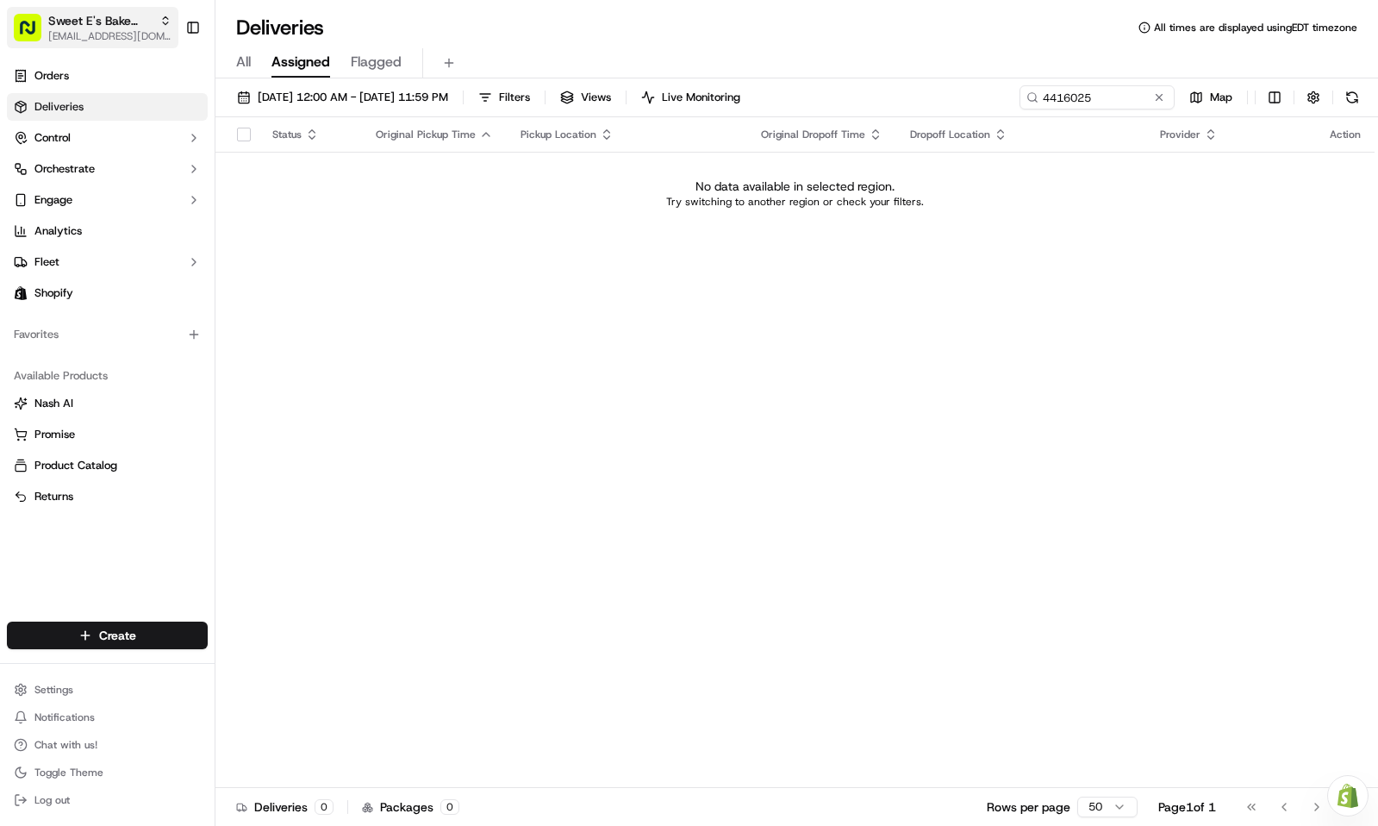
click at [106, 27] on span "Sweet E's Bake Shop" at bounding box center [100, 20] width 104 height 17
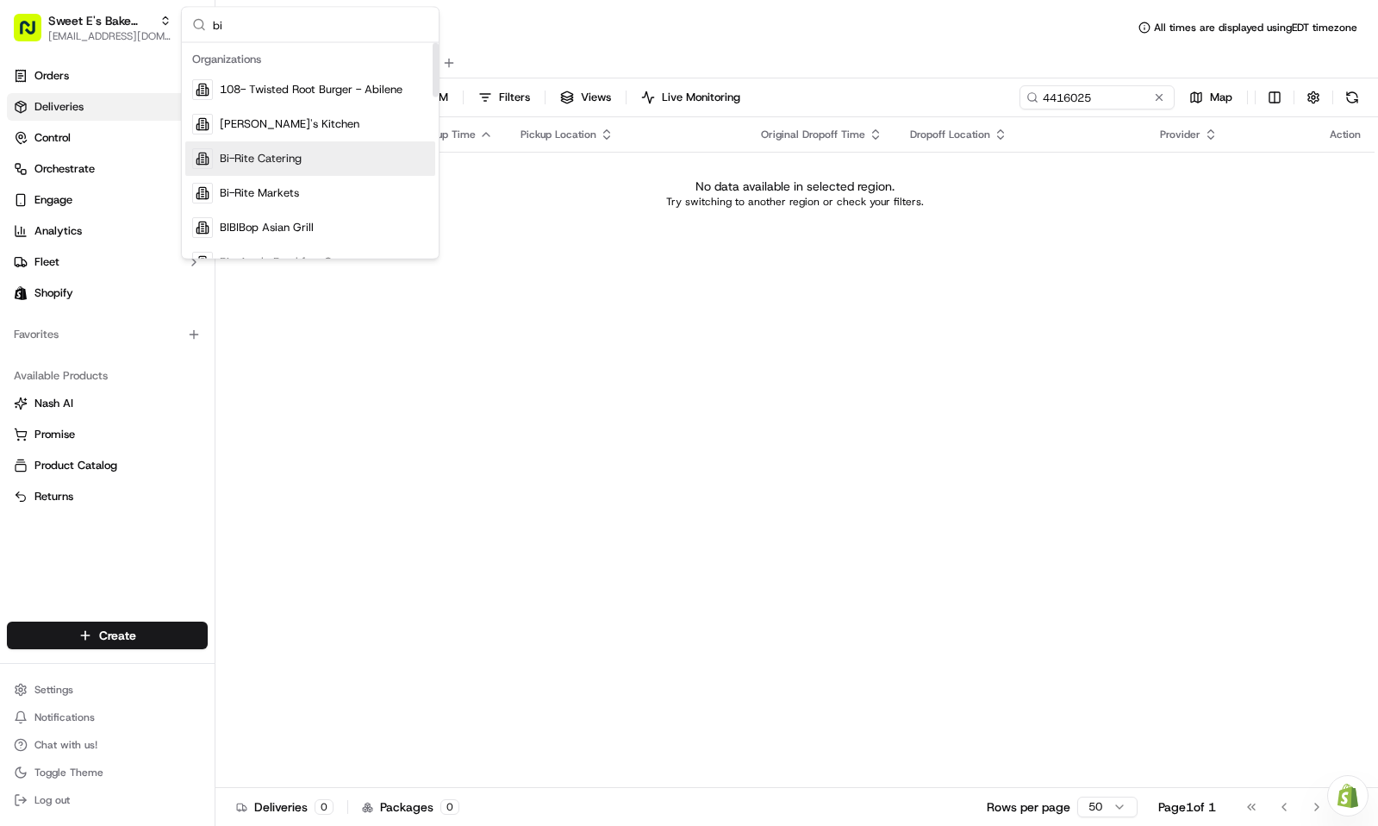
type input "bi"
click at [269, 171] on div "Bi-Rite Catering" at bounding box center [310, 158] width 250 height 34
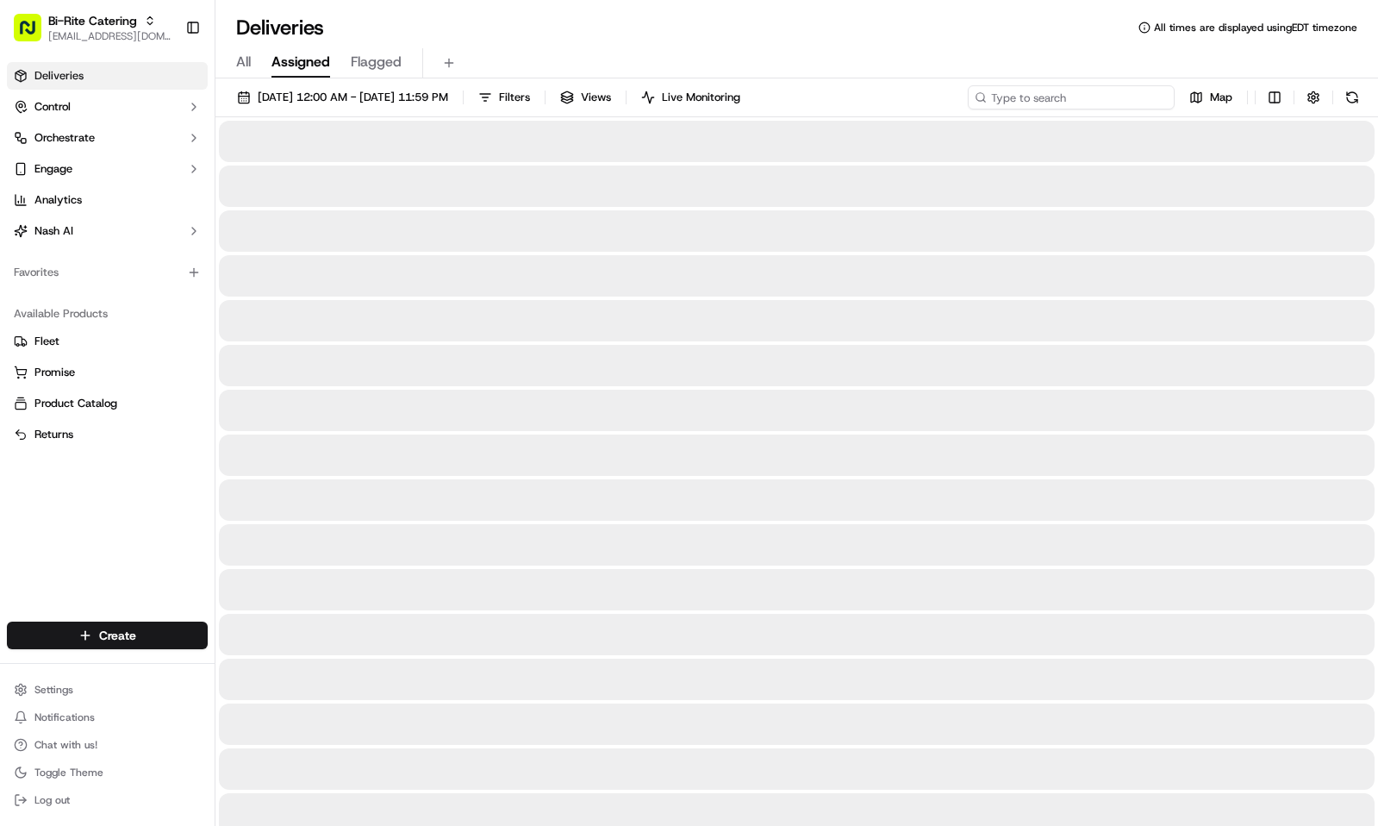
click at [1052, 98] on input at bounding box center [1071, 97] width 207 height 24
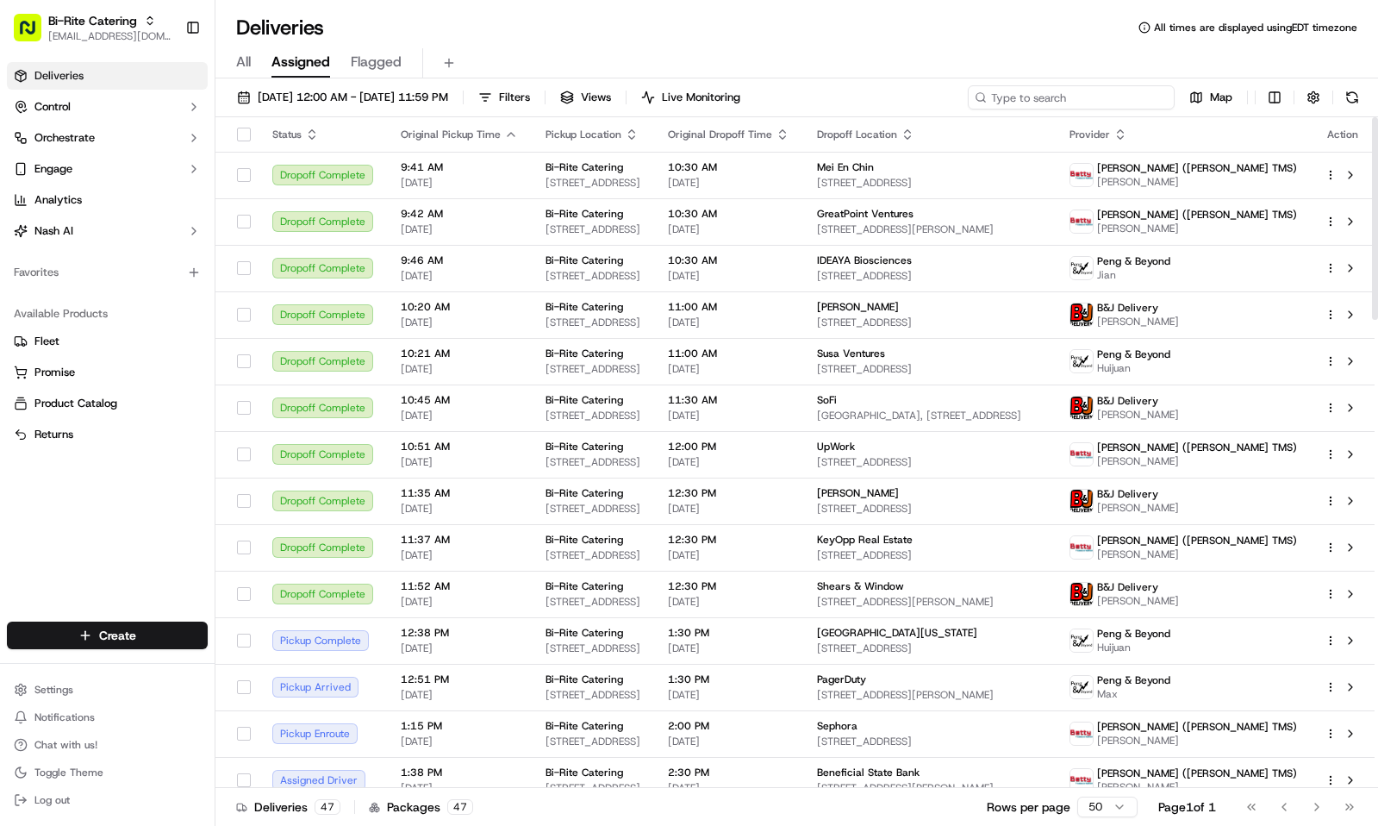
click at [1039, 104] on input at bounding box center [1071, 97] width 207 height 24
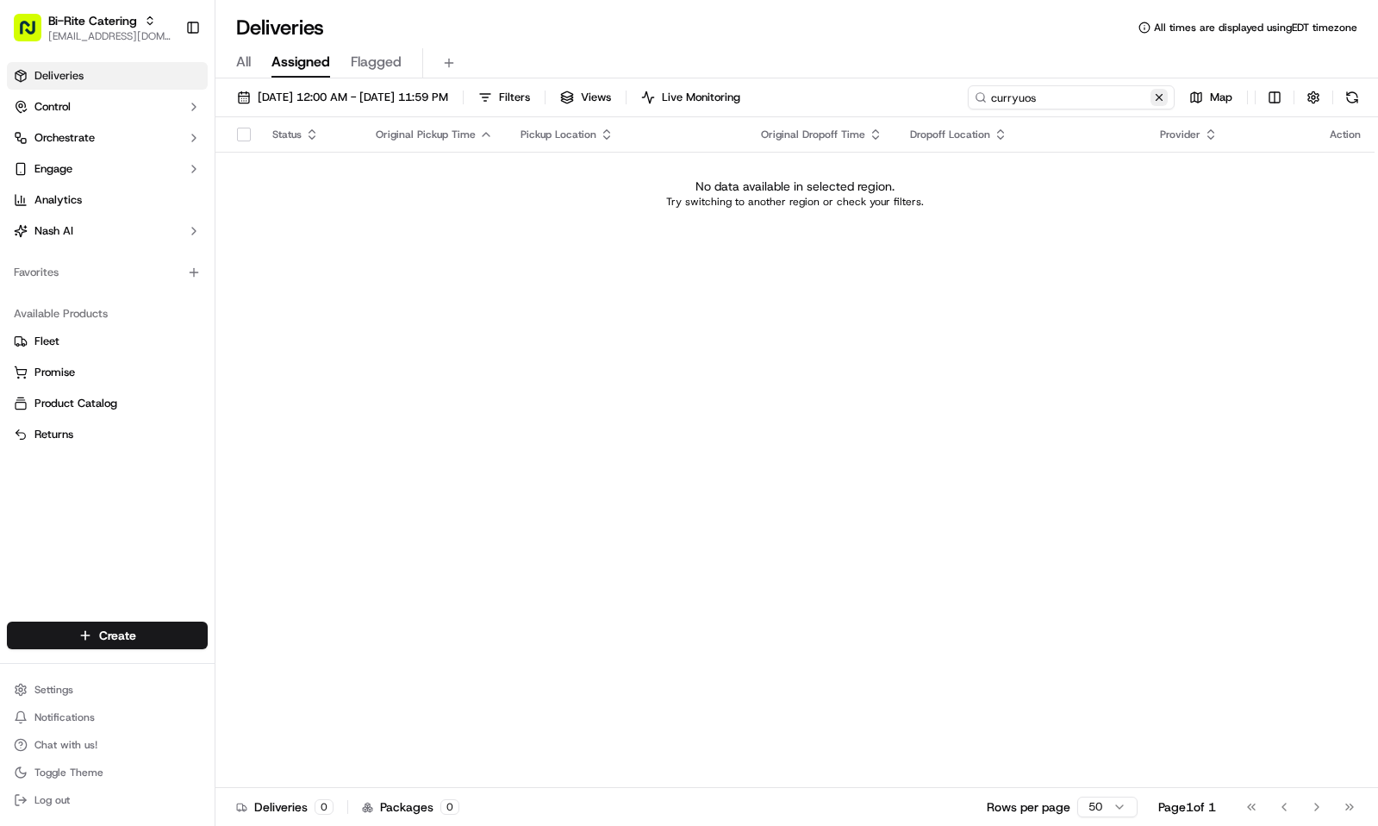
type input "curryuos"
click at [1156, 99] on button at bounding box center [1159, 97] width 17 height 17
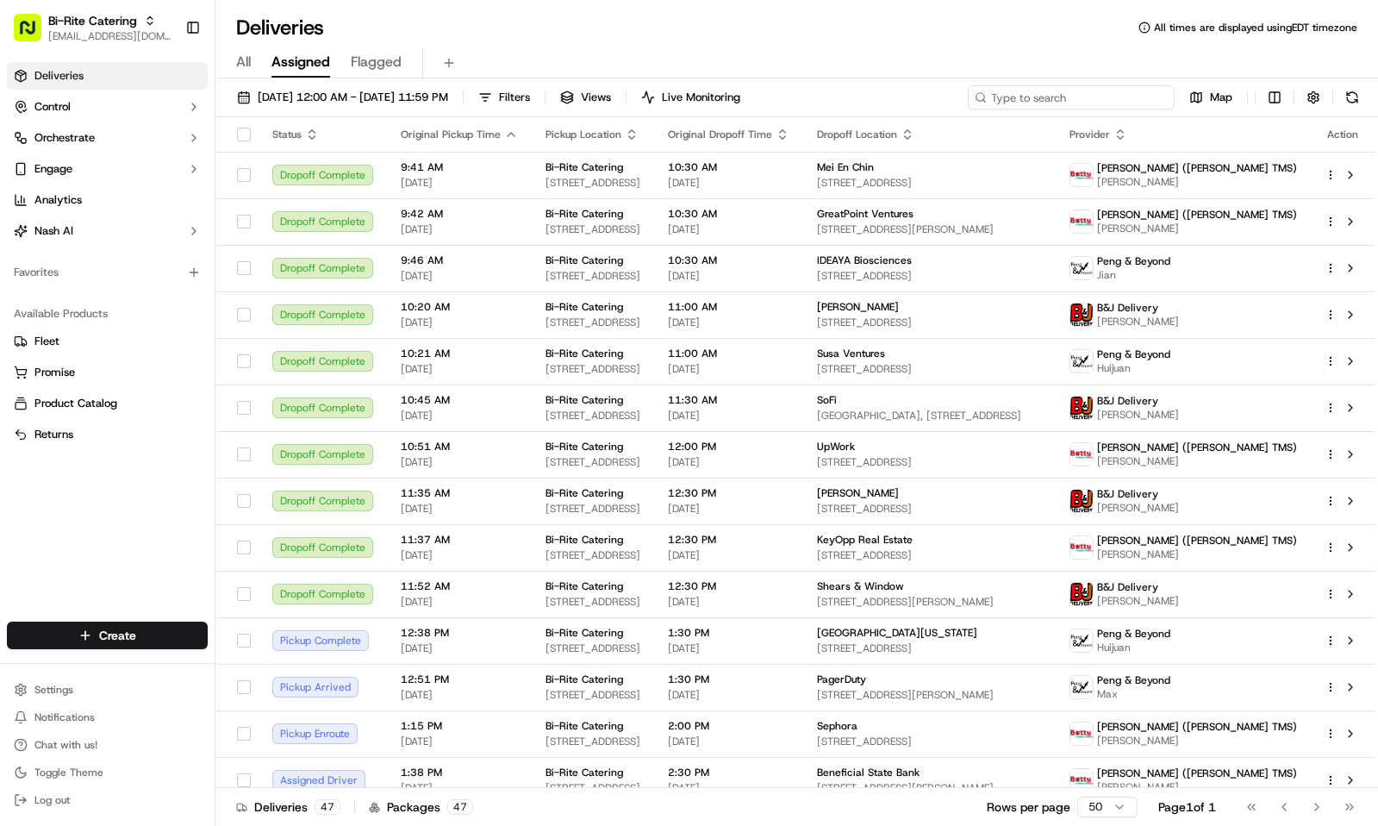
click at [1055, 96] on input at bounding box center [1071, 97] width 207 height 24
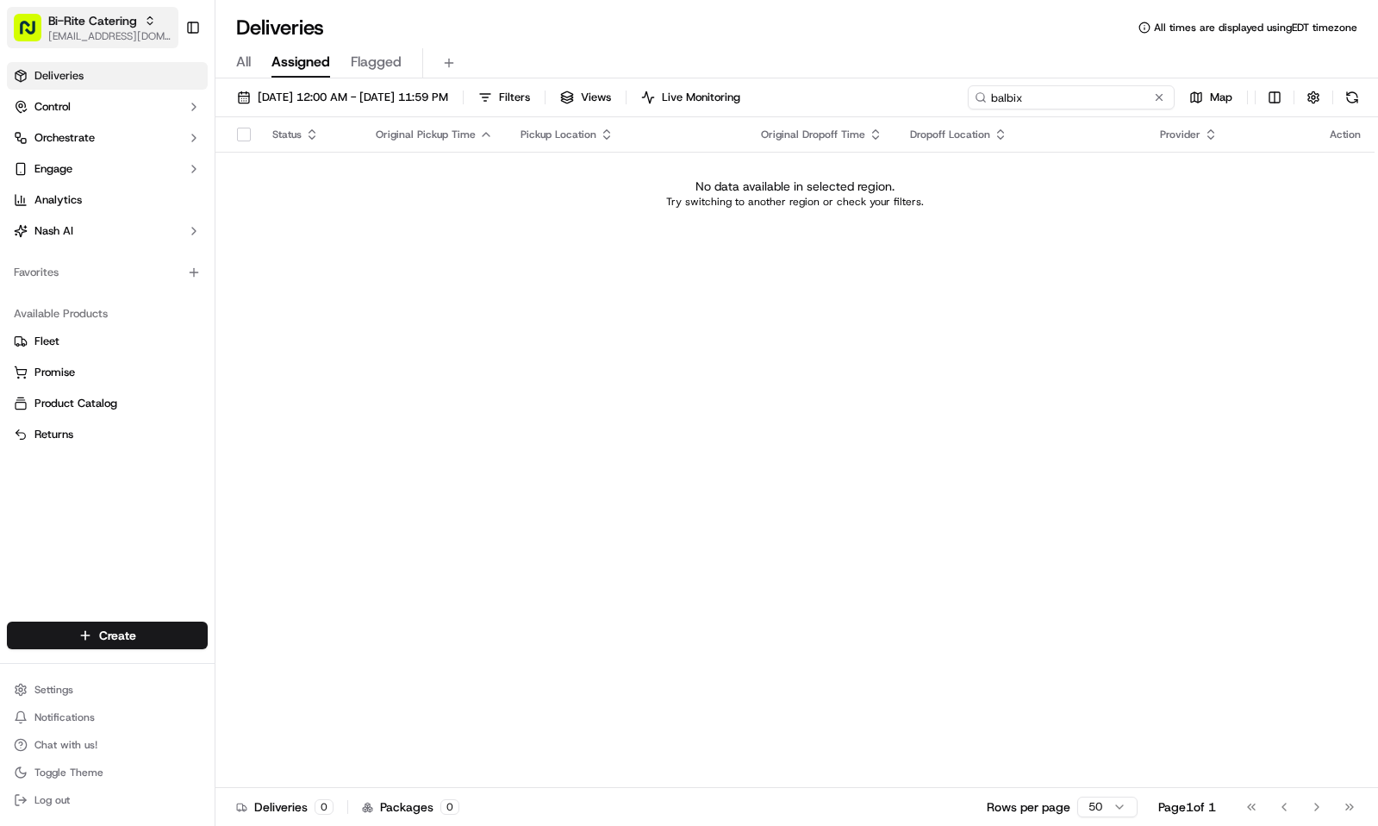
type input "balbix"
click at [84, 36] on span "[EMAIL_ADDRESS][DOMAIN_NAME]" at bounding box center [109, 36] width 123 height 14
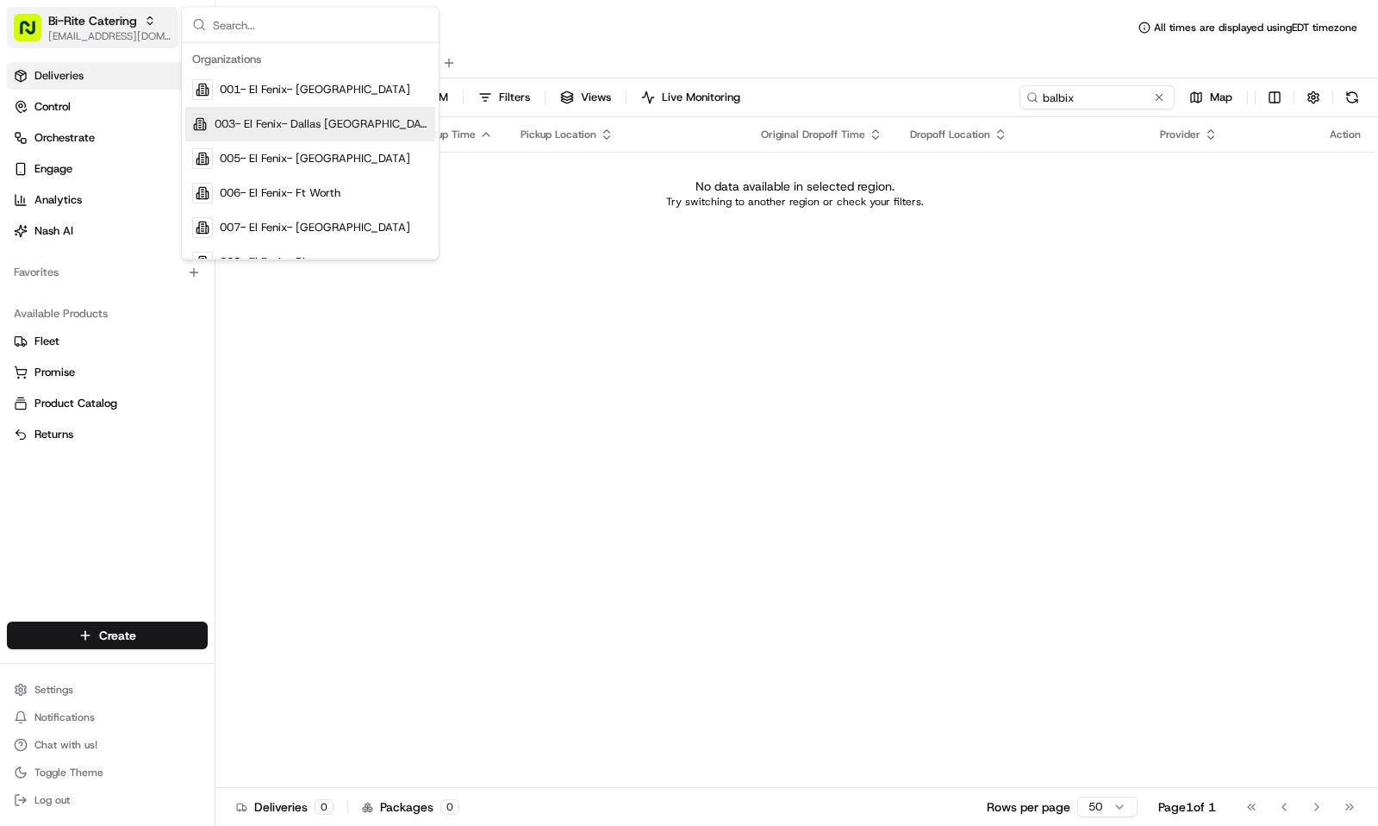
click at [88, 36] on span "[EMAIL_ADDRESS][DOMAIN_NAME]" at bounding box center [109, 36] width 123 height 14
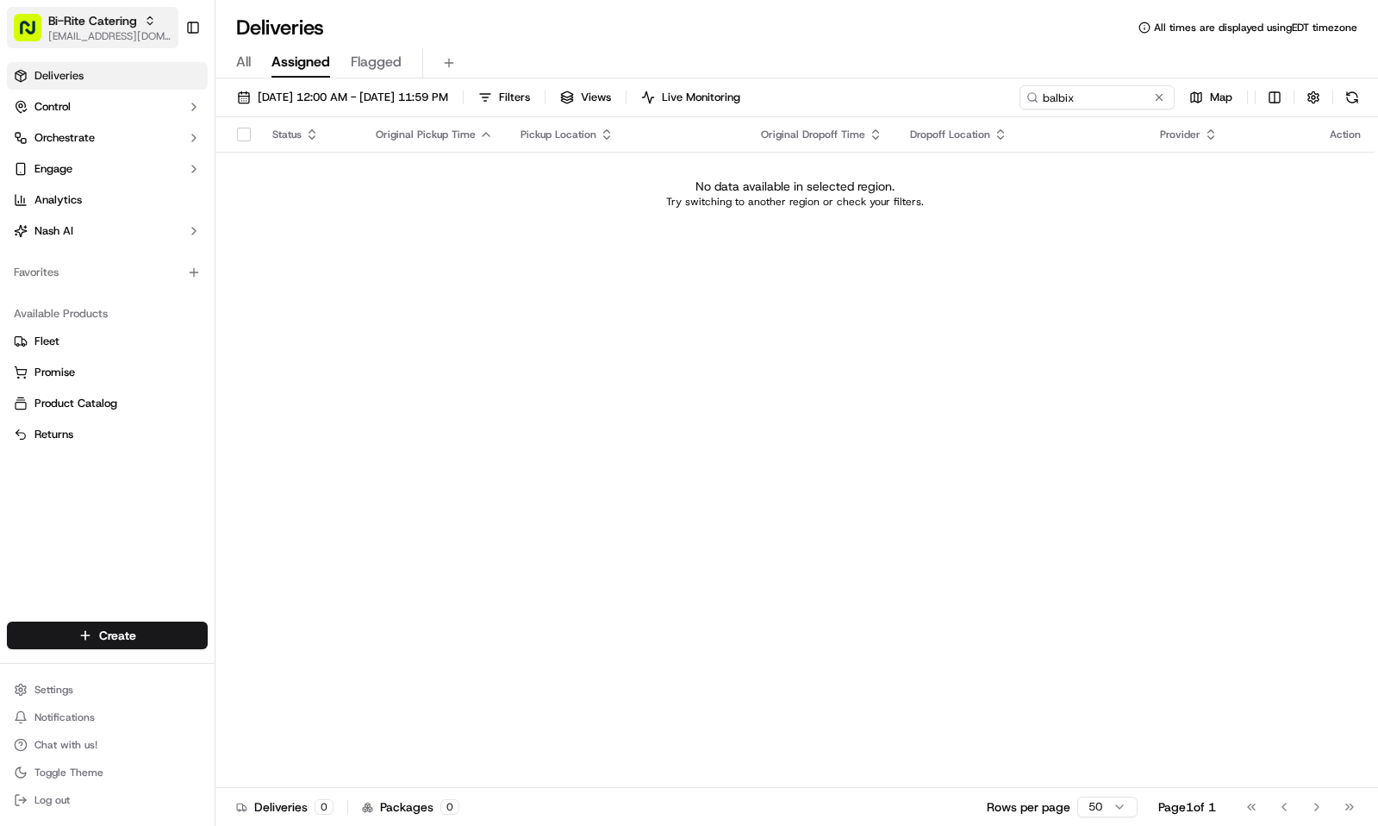
click at [88, 36] on span "[EMAIL_ADDRESS][DOMAIN_NAME]" at bounding box center [109, 36] width 123 height 14
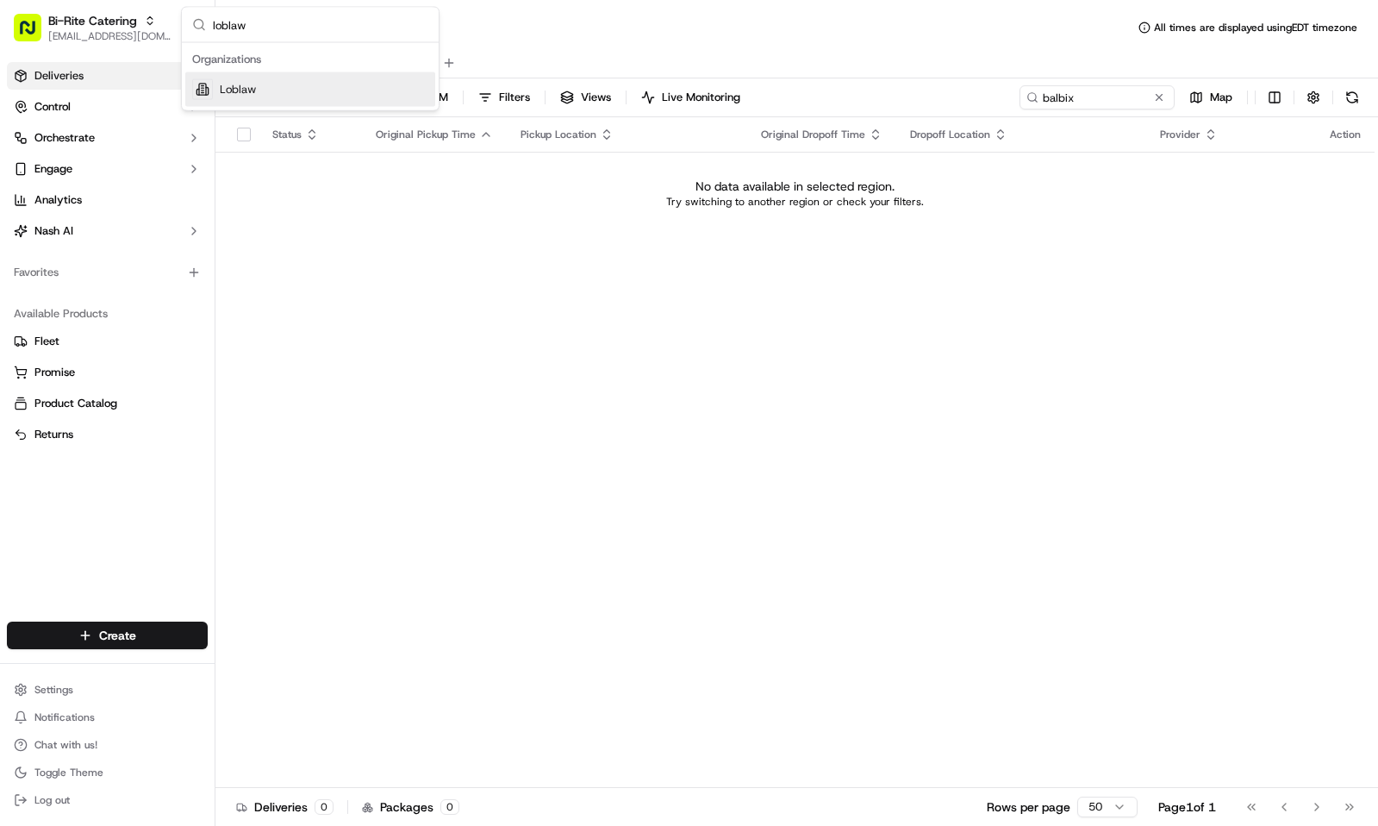
type input "loblaw"
click at [220, 76] on div "Loblaw" at bounding box center [310, 89] width 250 height 34
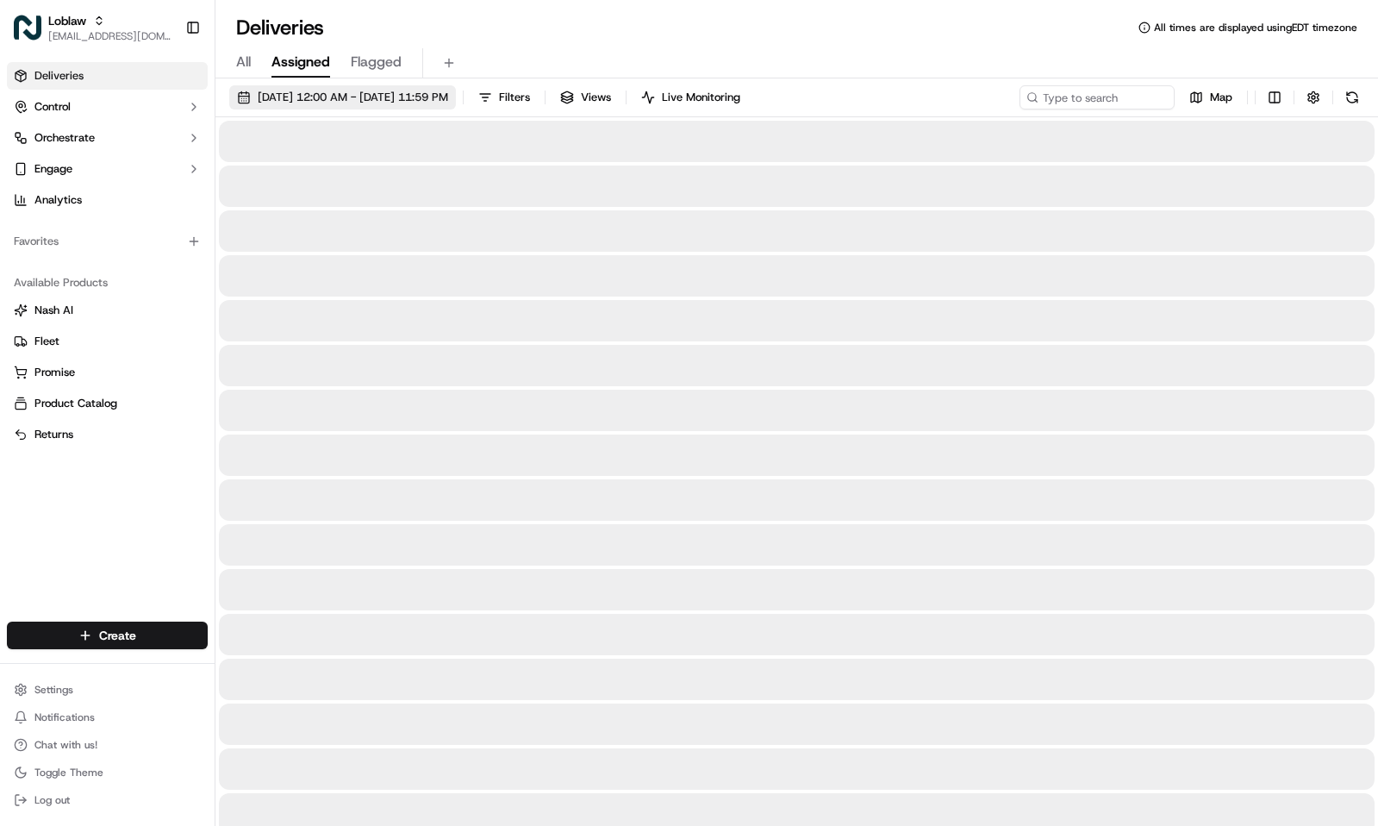
click at [448, 98] on span "Sep 16 2025 12:00 AM - Sep 16 2025 11:59 PM" at bounding box center [353, 98] width 190 height 16
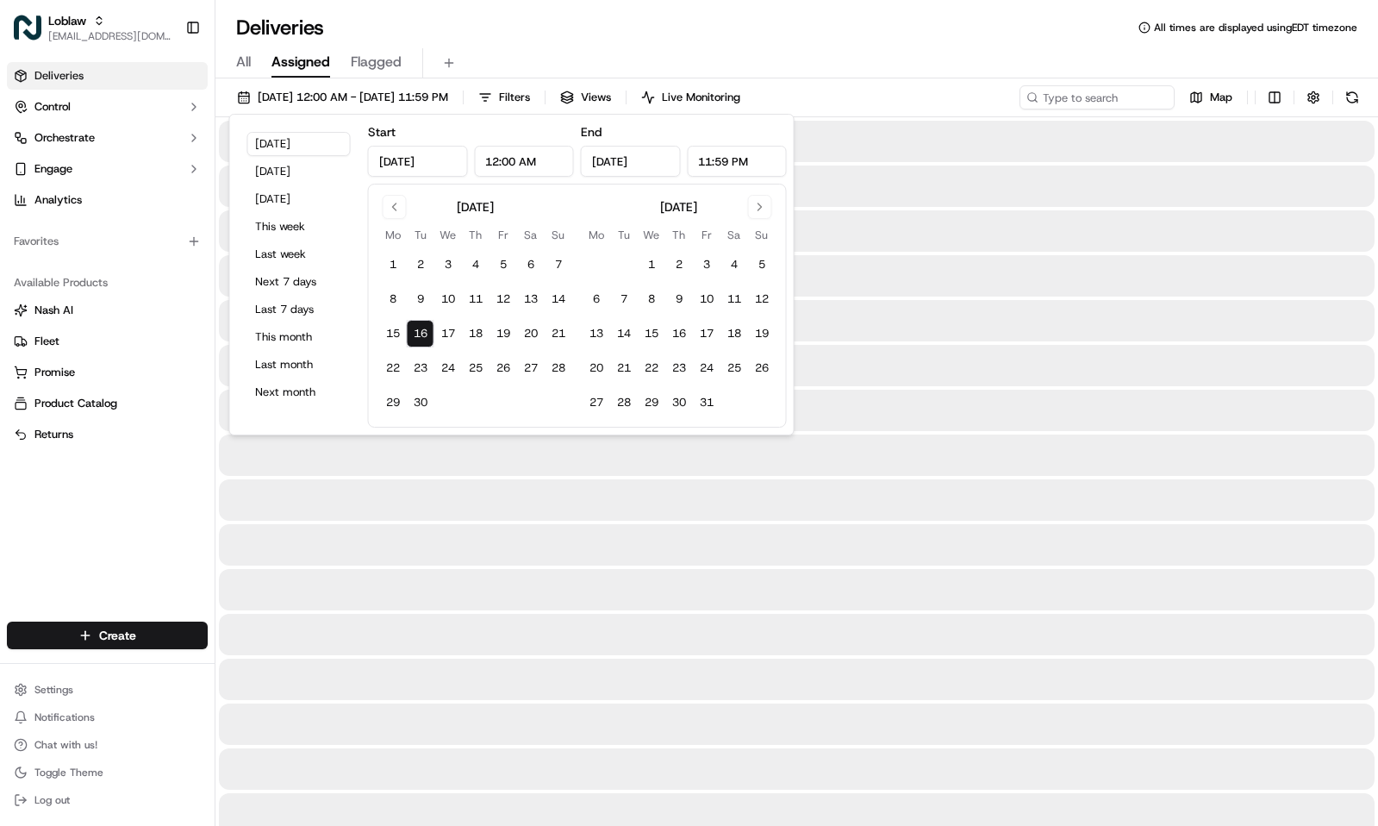
click at [564, 52] on div "All Assigned Flagged" at bounding box center [796, 63] width 1163 height 30
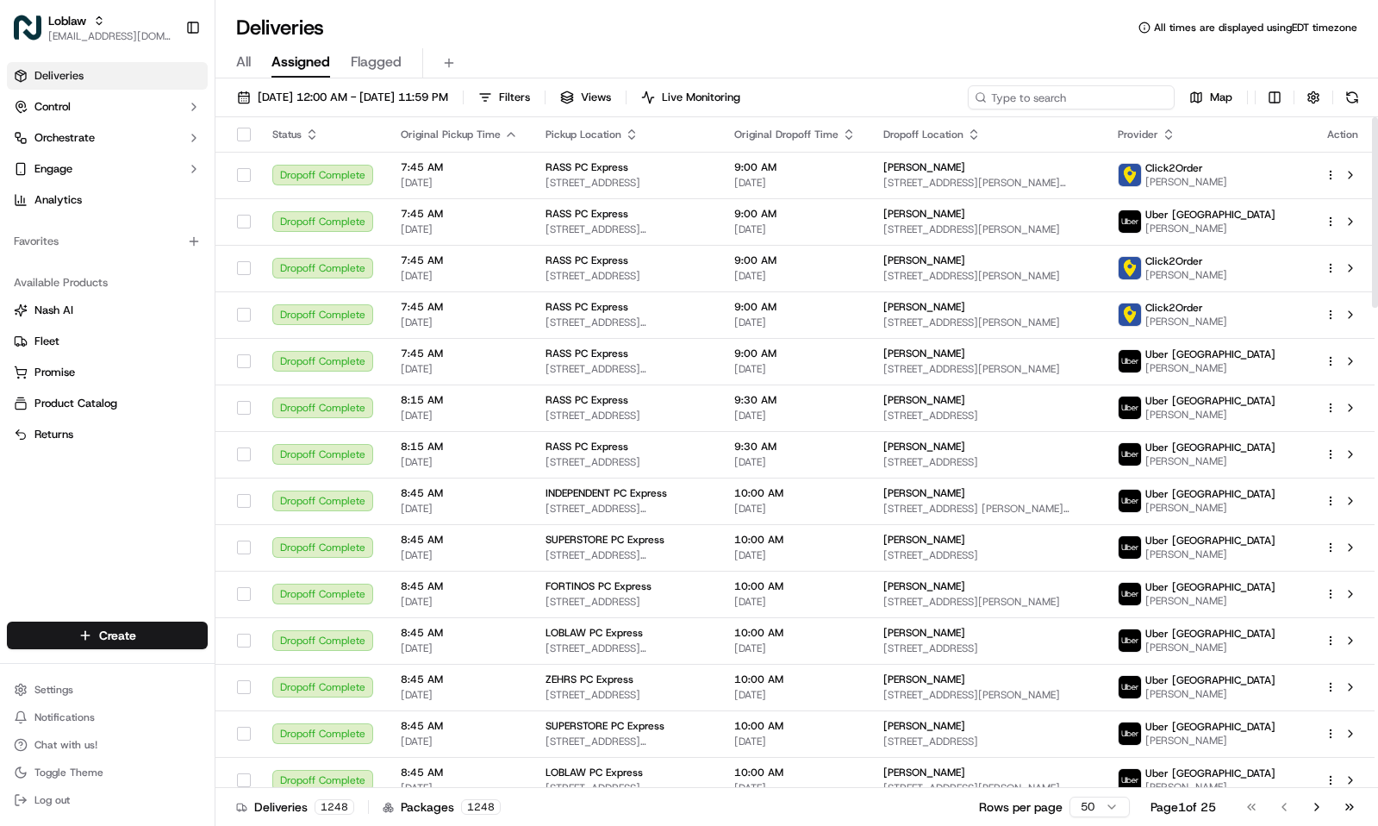
click at [1113, 107] on input at bounding box center [1071, 97] width 207 height 24
paste input "531900013580030"
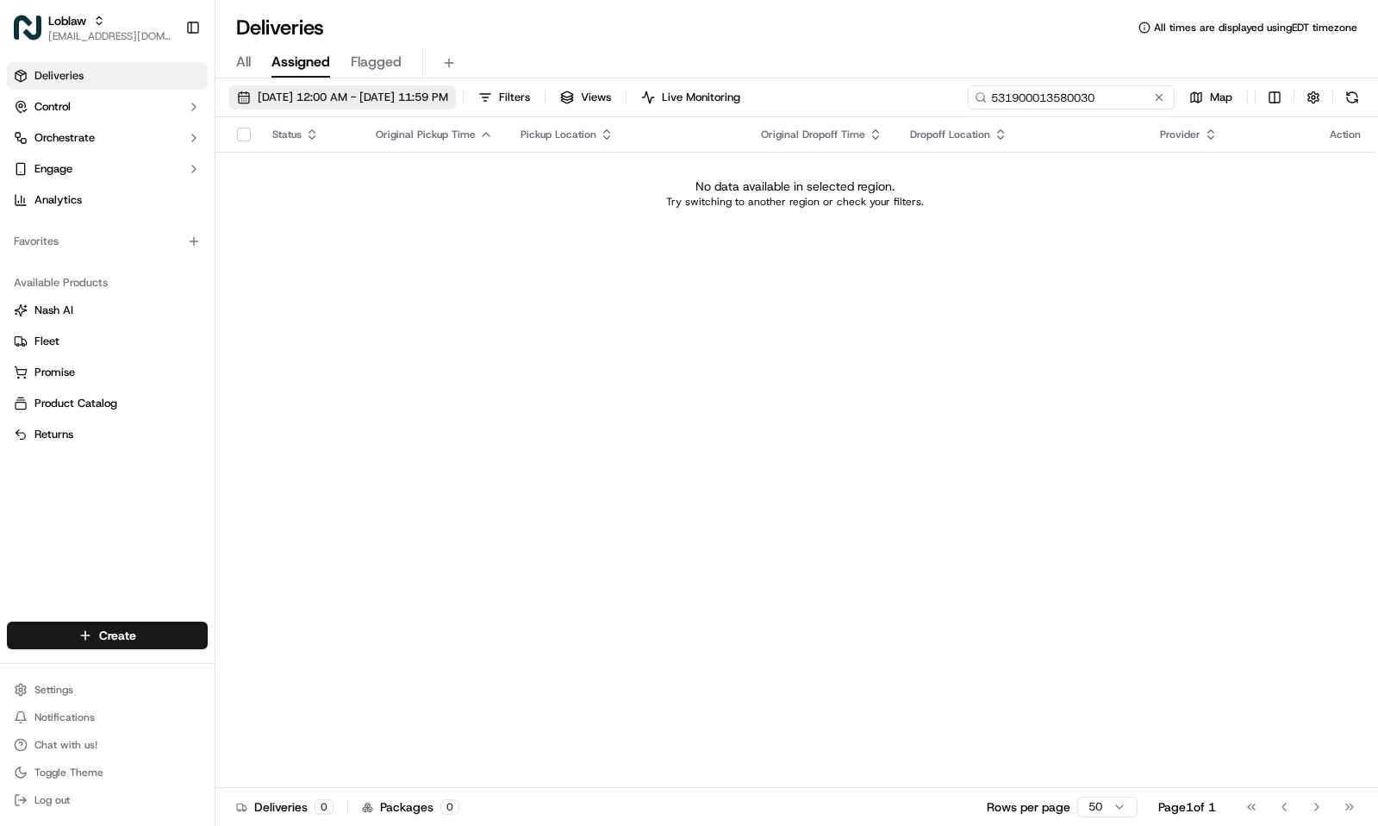
type input "531900013580030"
click at [411, 98] on span "Sep 16 2025 12:00 AM - Sep 16 2025 11:59 PM" at bounding box center [353, 98] width 190 height 16
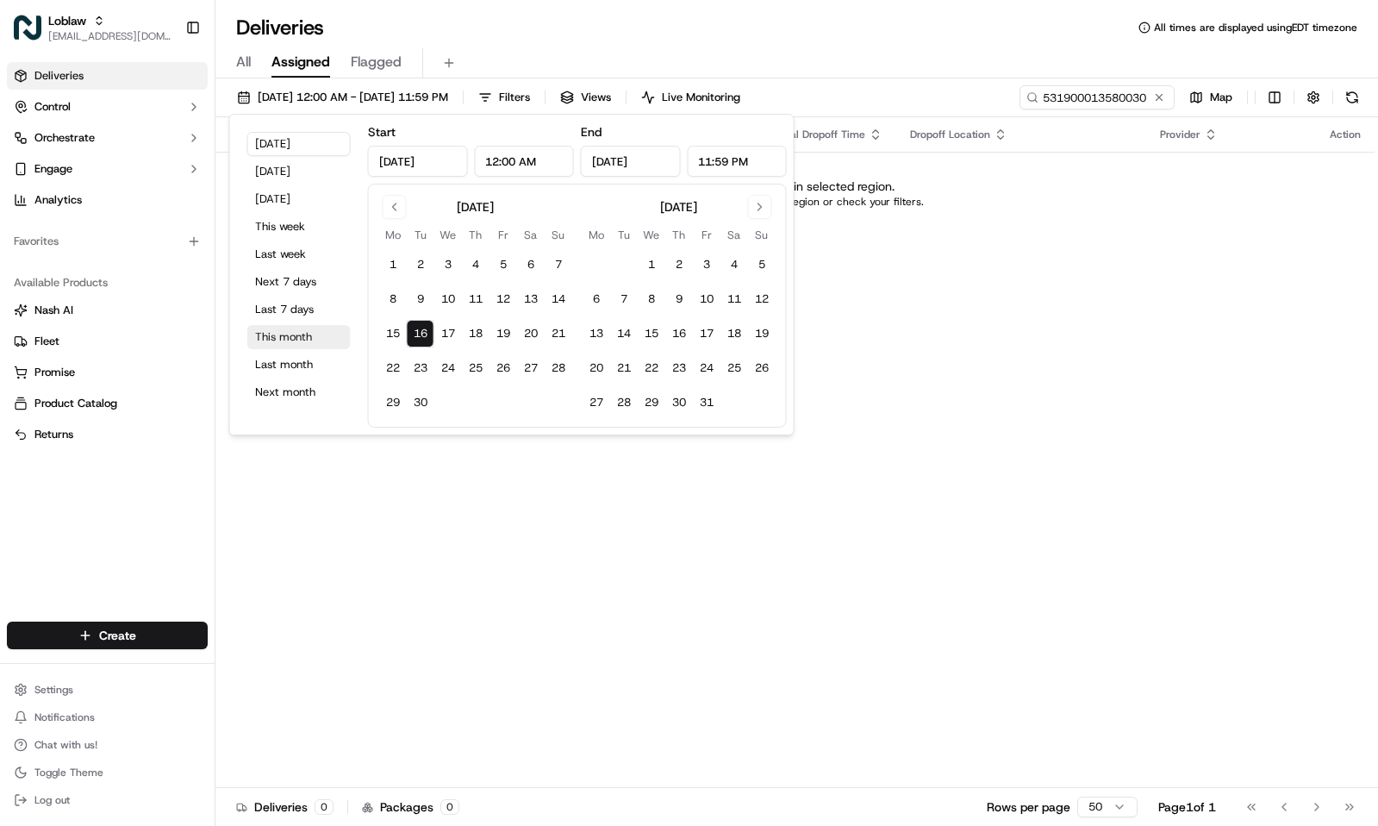
click at [298, 345] on button "This month" at bounding box center [298, 337] width 103 height 24
type input "Sep 1, 2025"
type input "Sep 30, 2025"
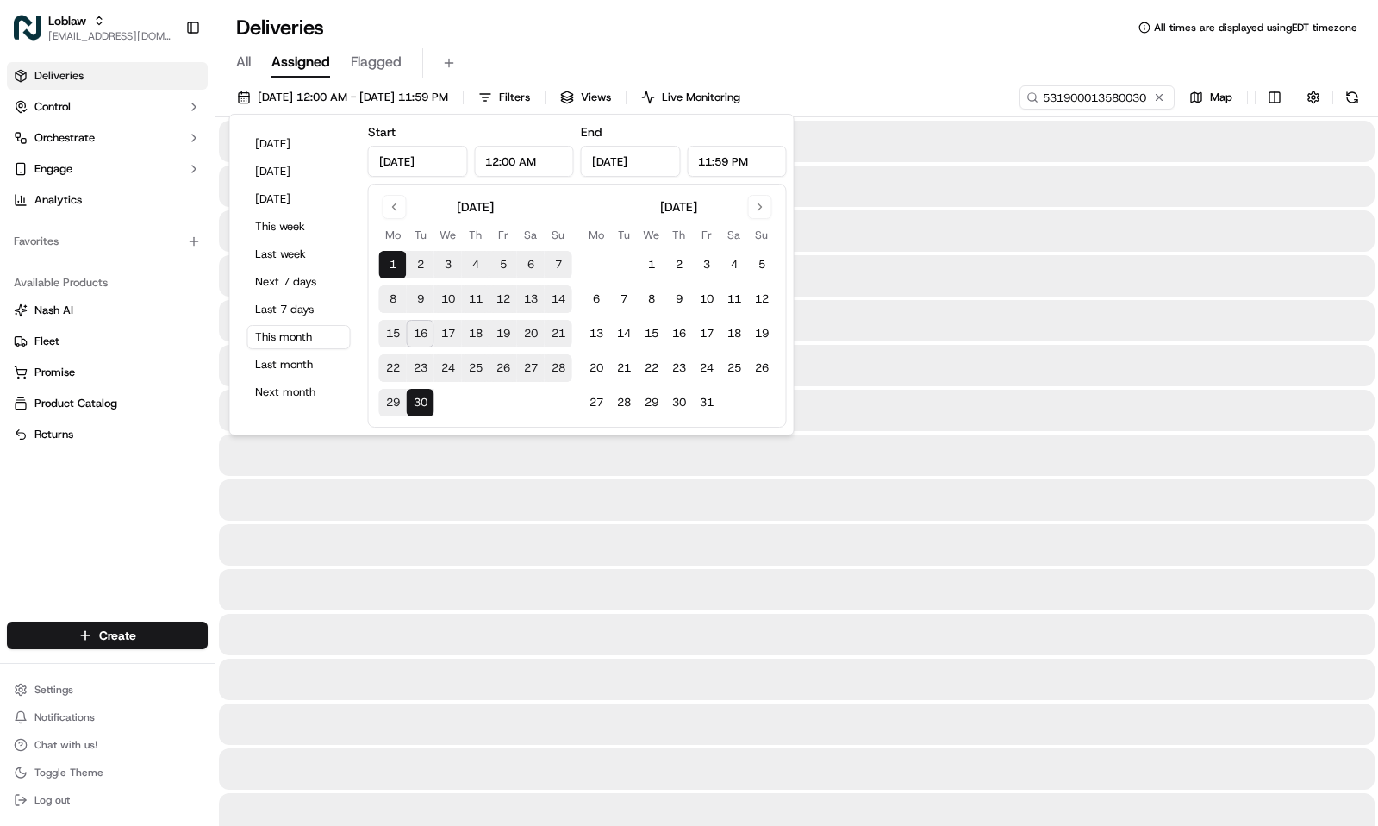
click at [580, 48] on div "All Assigned Flagged" at bounding box center [796, 63] width 1163 height 30
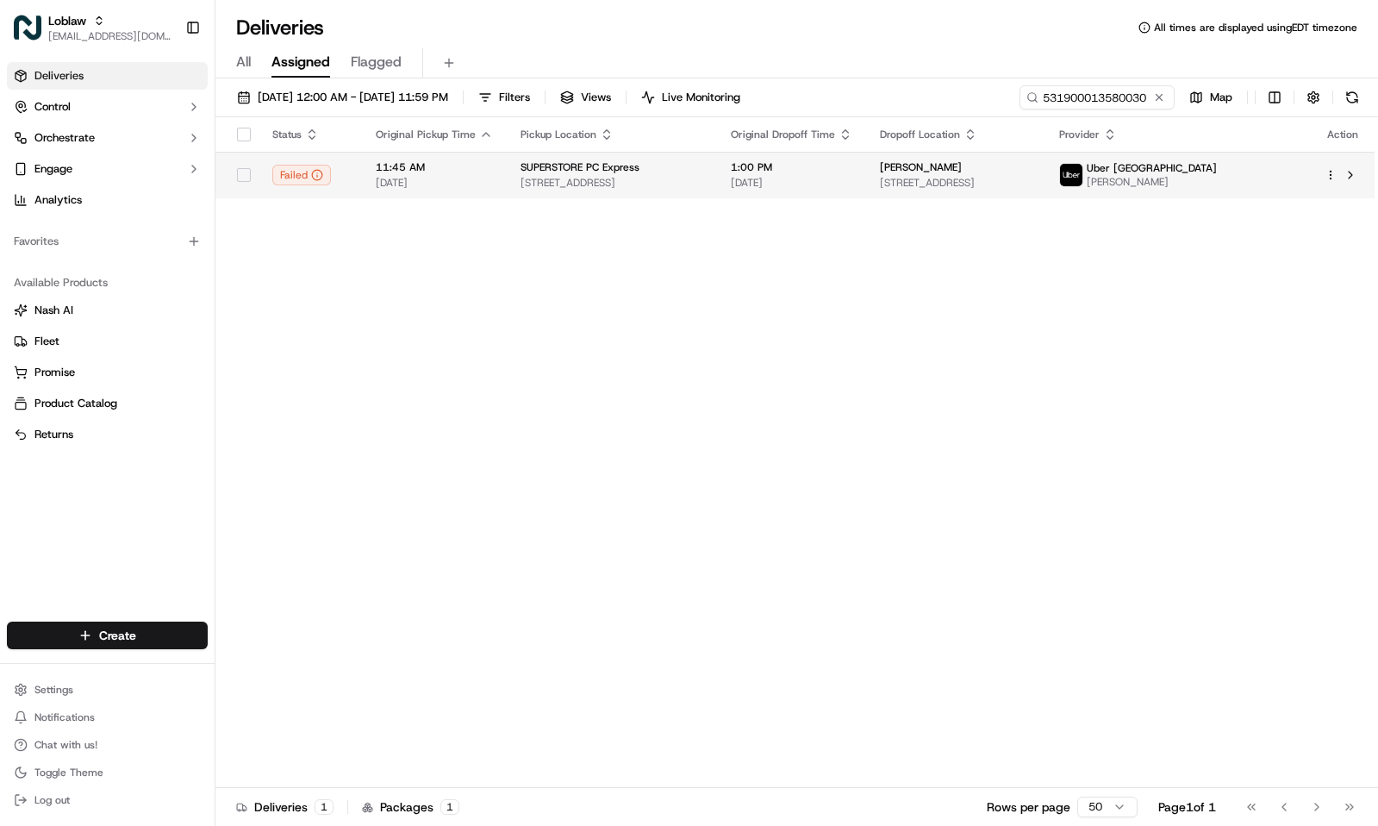
click at [587, 176] on span "[STREET_ADDRESS]" at bounding box center [612, 183] width 183 height 14
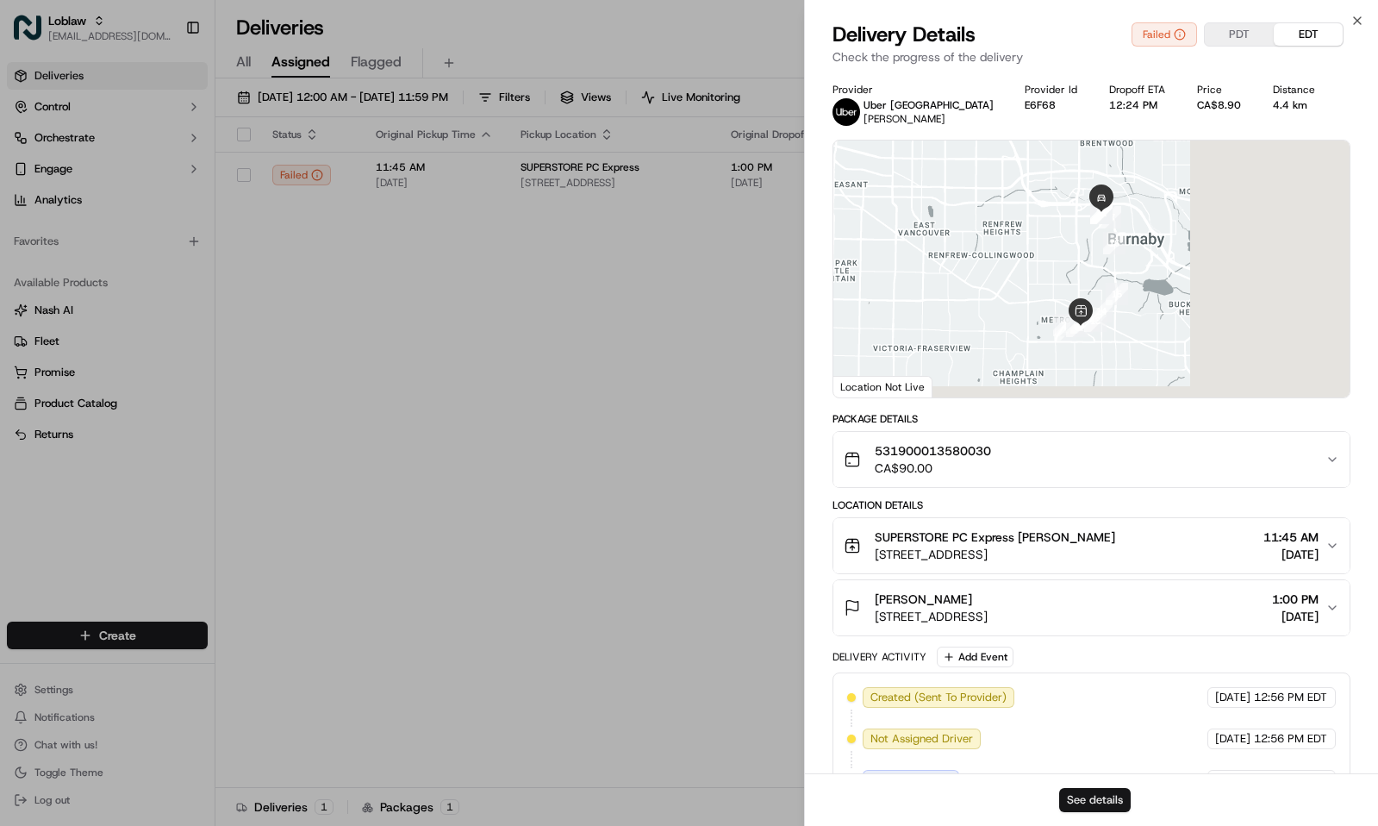
click at [1083, 802] on button "See details" at bounding box center [1095, 800] width 72 height 24
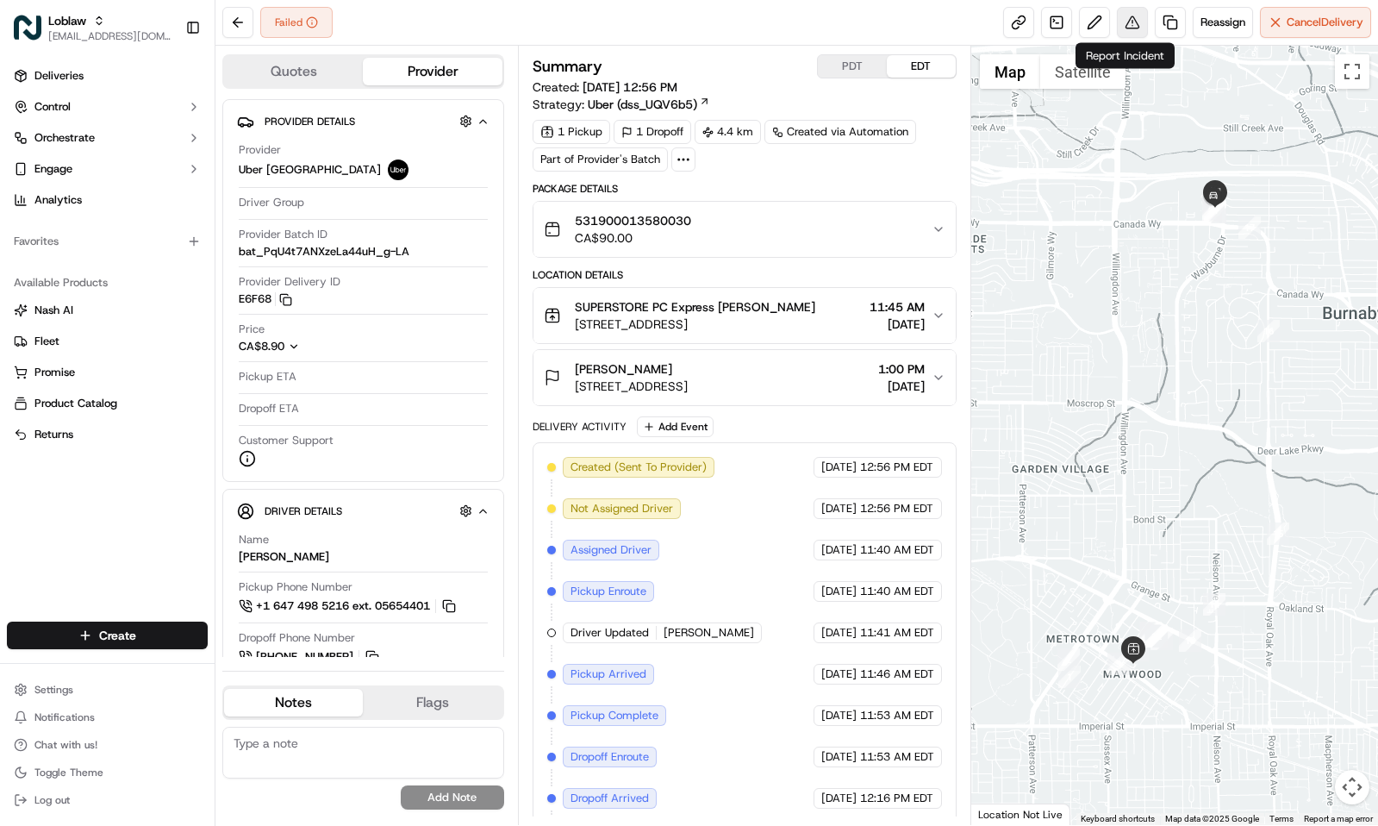
click at [1117, 29] on button at bounding box center [1132, 22] width 31 height 31
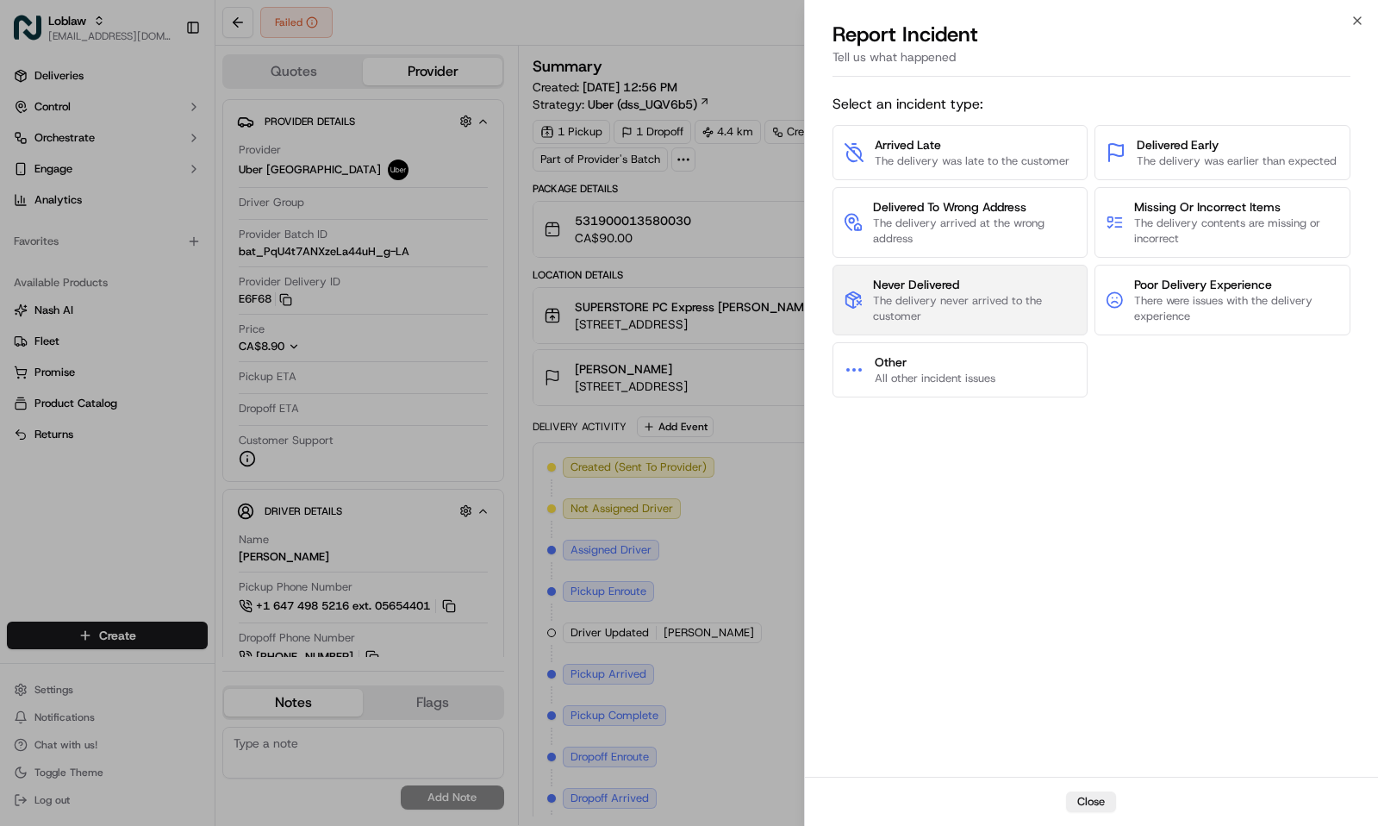
click at [927, 285] on span "Never Delivered" at bounding box center [974, 284] width 203 height 17
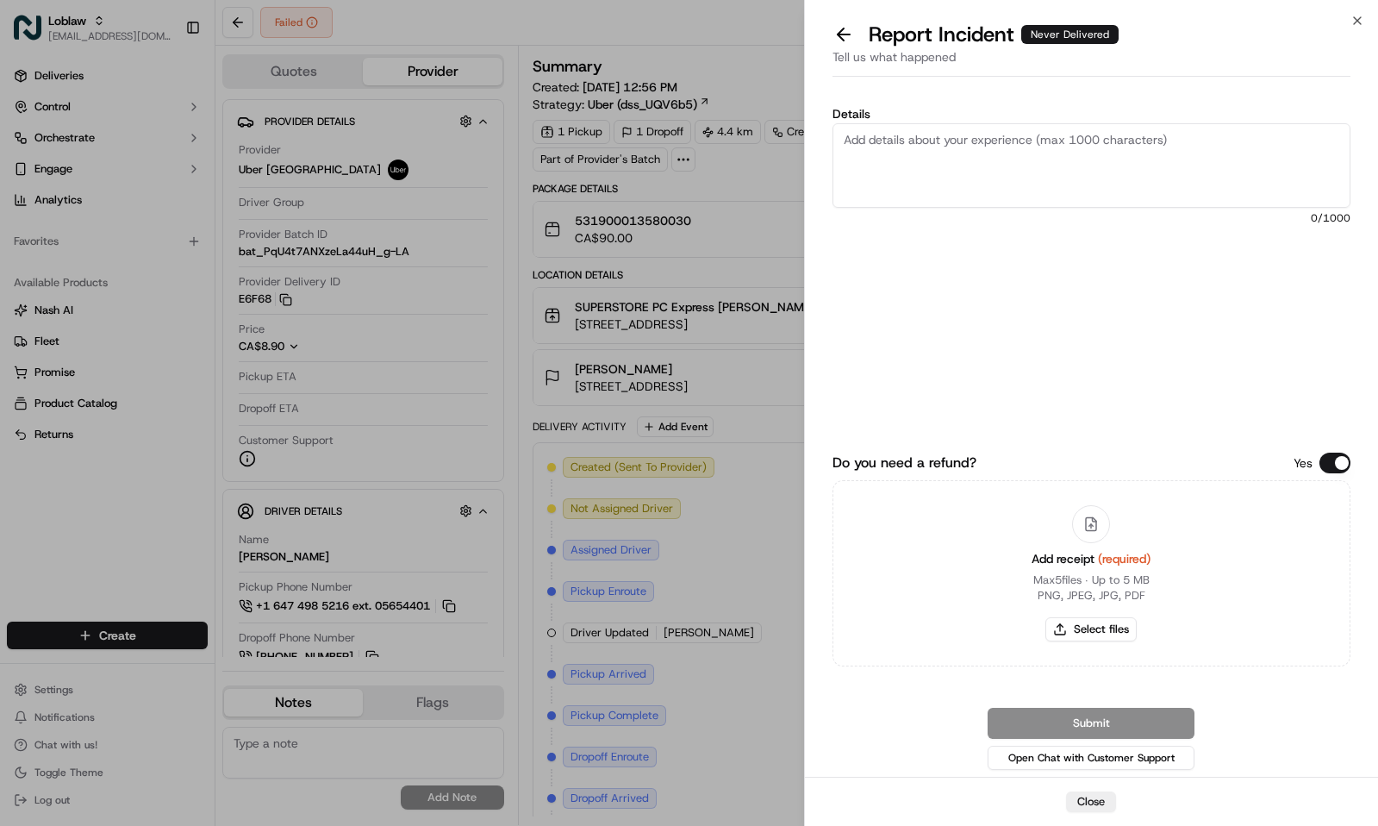
click at [999, 173] on textarea "Details" at bounding box center [1092, 165] width 518 height 84
click at [1339, 458] on button "Do you need a refund?" at bounding box center [1335, 463] width 31 height 21
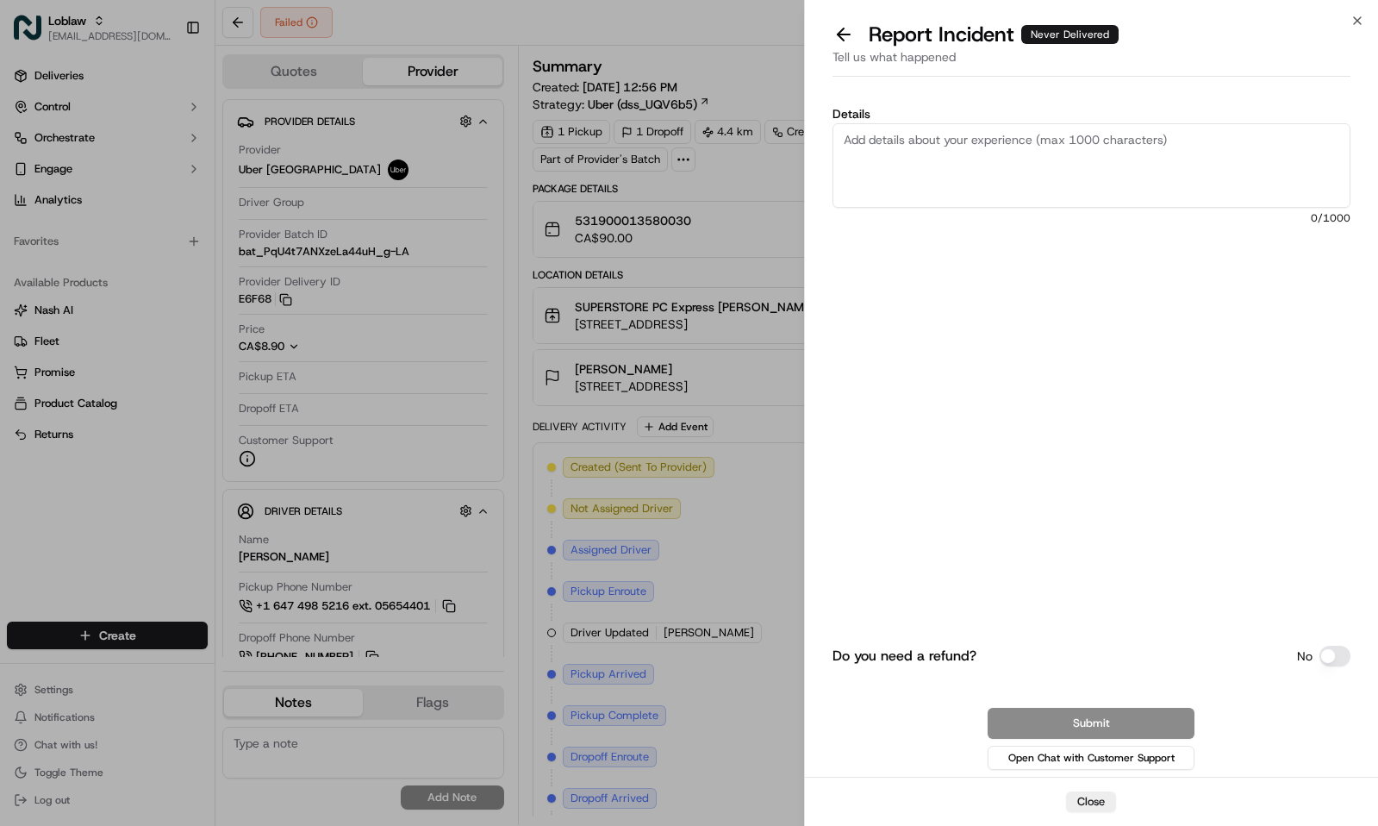
click at [1073, 171] on textarea "Details" at bounding box center [1092, 165] width 518 height 84
paste textarea "Can you please block the driver for this order who picked up the order 53190001…"
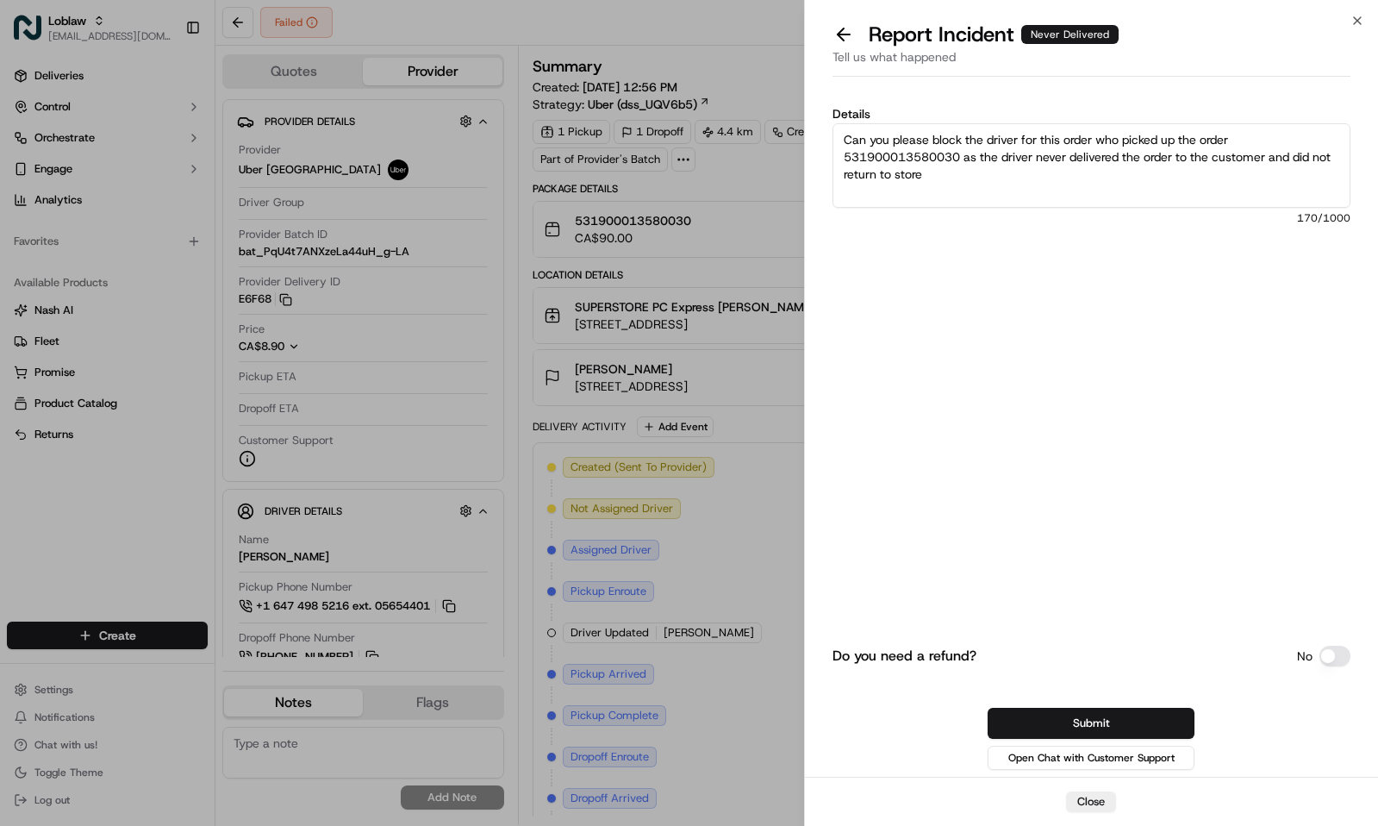
click at [869, 132] on textarea "Can you please block the driver for this order who picked up the order 53190001…" at bounding box center [1092, 165] width 518 height 84
click at [998, 150] on textarea "Delivery was tagged as failed. Please block the driver for this order who picke…" at bounding box center [1092, 165] width 518 height 84
click at [1045, 177] on textarea "Delivery was tagged as failed. Please block the driver for this order who picke…" at bounding box center [1092, 165] width 518 height 84
click at [877, 155] on textarea "Delivery was tagged as failed. Please block the driver for this order who picke…" at bounding box center [1092, 165] width 518 height 84
click at [1045, 156] on textarea "Delivery was tagged as failed. Please block the driver for this order as the dr…" at bounding box center [1092, 165] width 518 height 84
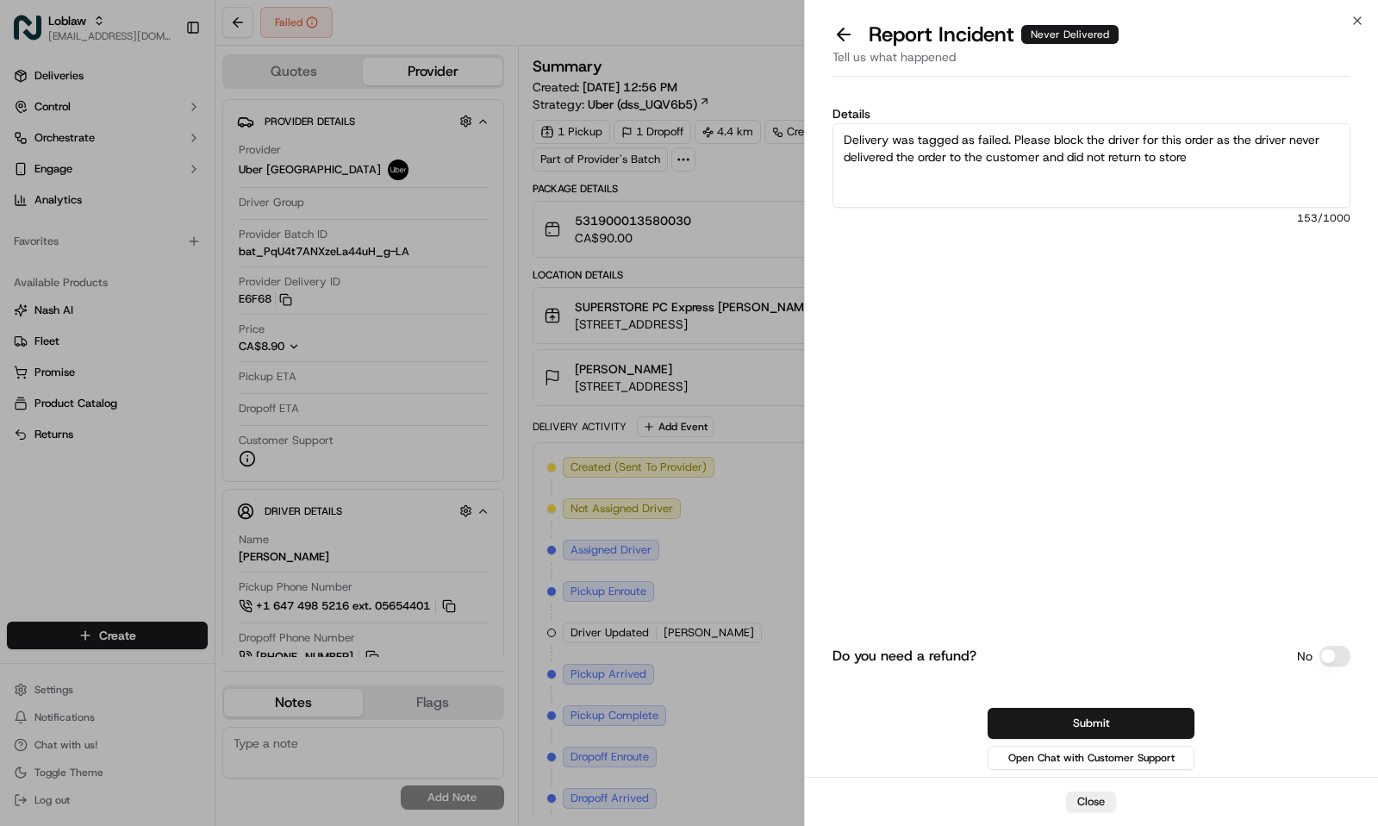
click at [1201, 155] on textarea "Delivery was tagged as failed. Please block the driver for this order as the dr…" at bounding box center [1092, 165] width 518 height 84
click at [1146, 153] on textarea "Delivery was tagged as failed. Please block the driver for this order as the dr…" at bounding box center [1092, 165] width 518 height 84
click at [1306, 160] on textarea "Delivery was tagged as failed. Please block the driver for this order as the dr…" at bounding box center [1092, 165] width 518 height 84
type textarea "Delivery was tagged as failed. Please block the driver for this order as the dr…"
click at [1174, 722] on button "Submit" at bounding box center [1091, 723] width 207 height 31
